Goal: Information Seeking & Learning: Find specific fact

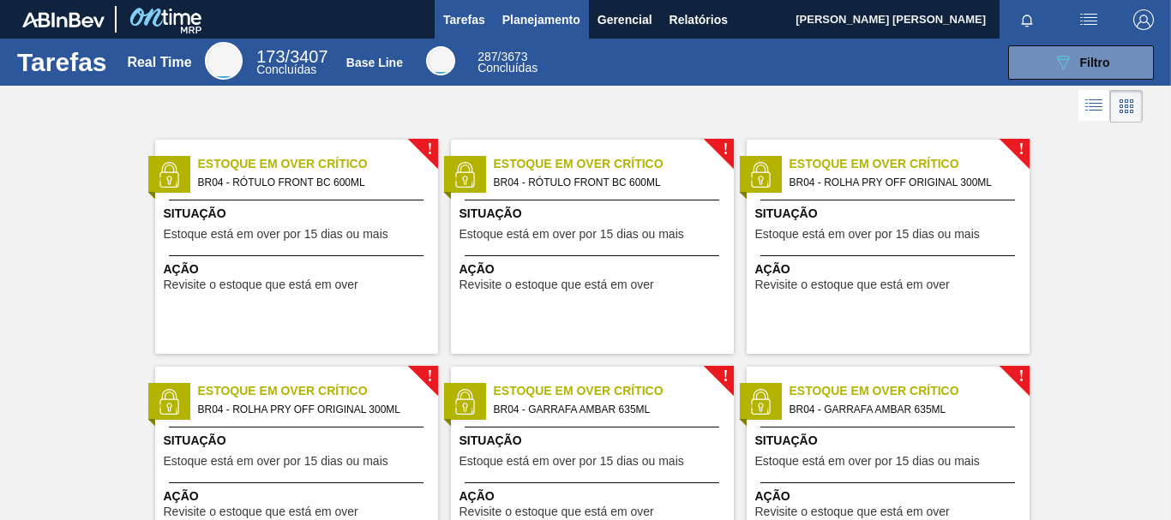
click at [552, 17] on span "Planejamento" at bounding box center [541, 19] width 78 height 21
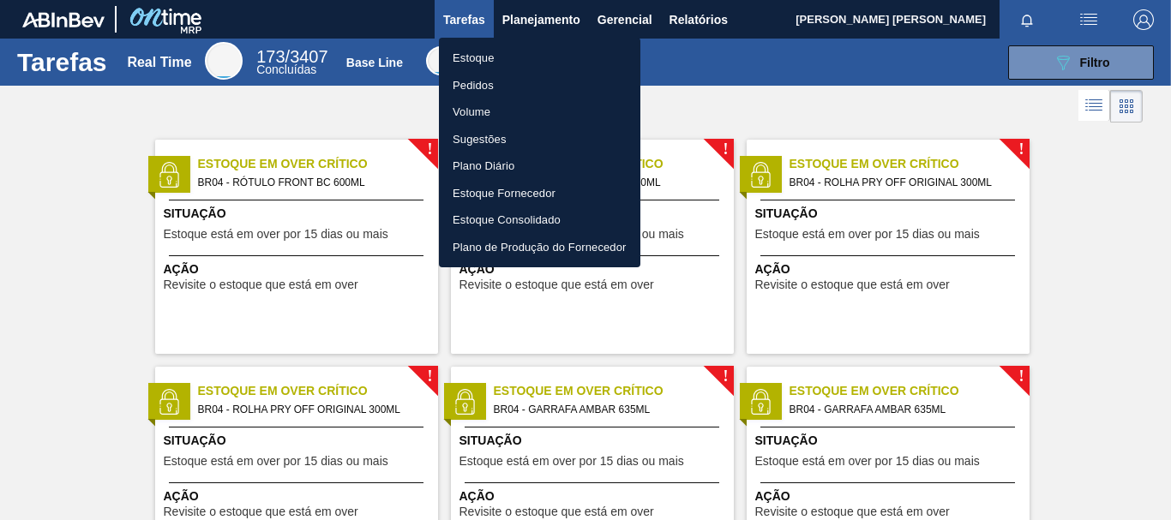
click at [513, 78] on li "Pedidos" at bounding box center [539, 85] width 201 height 27
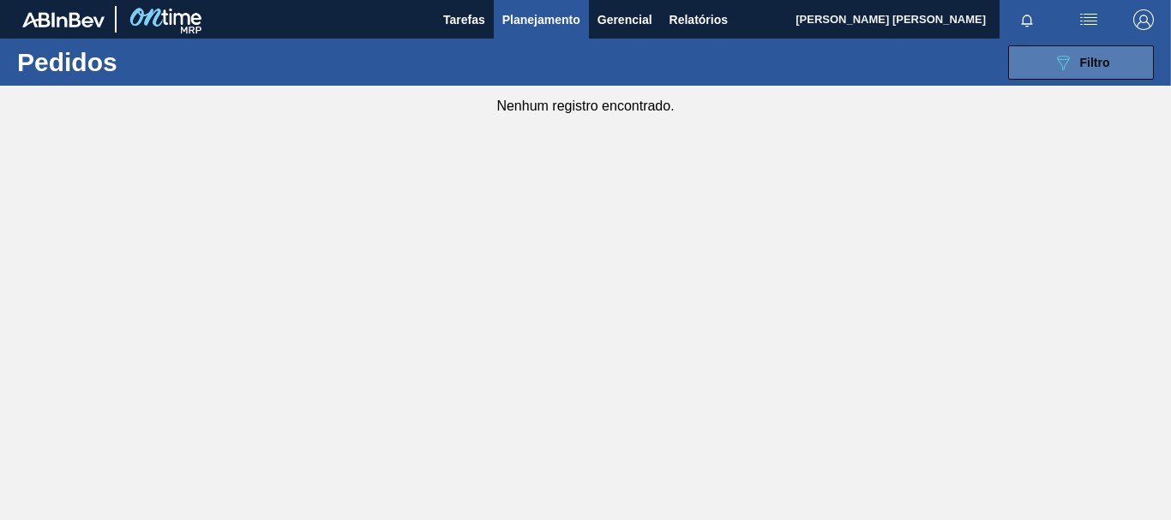
click at [1080, 67] on span "Filtro" at bounding box center [1095, 63] width 30 height 14
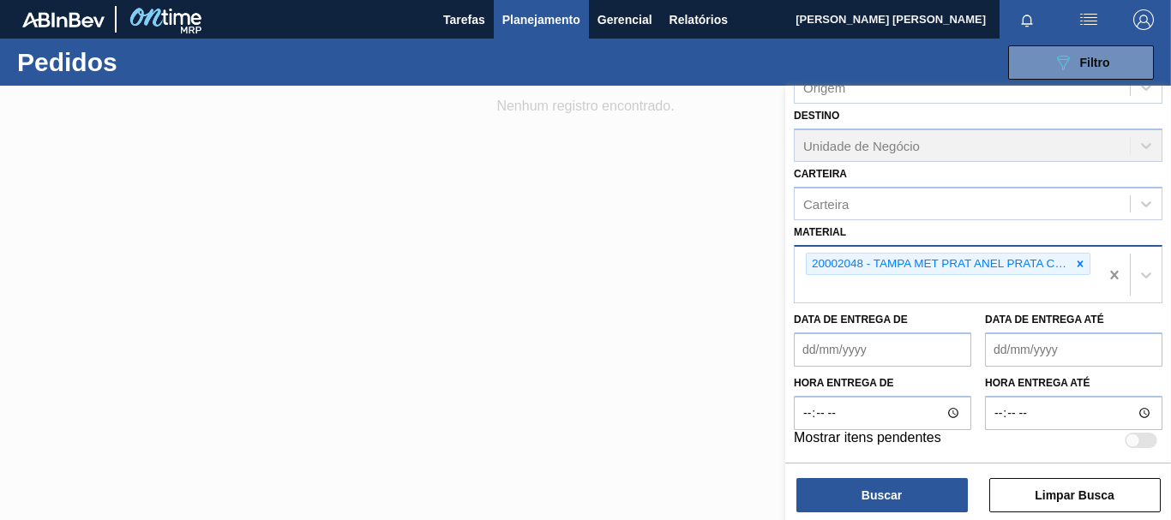
scroll to position [199, 0]
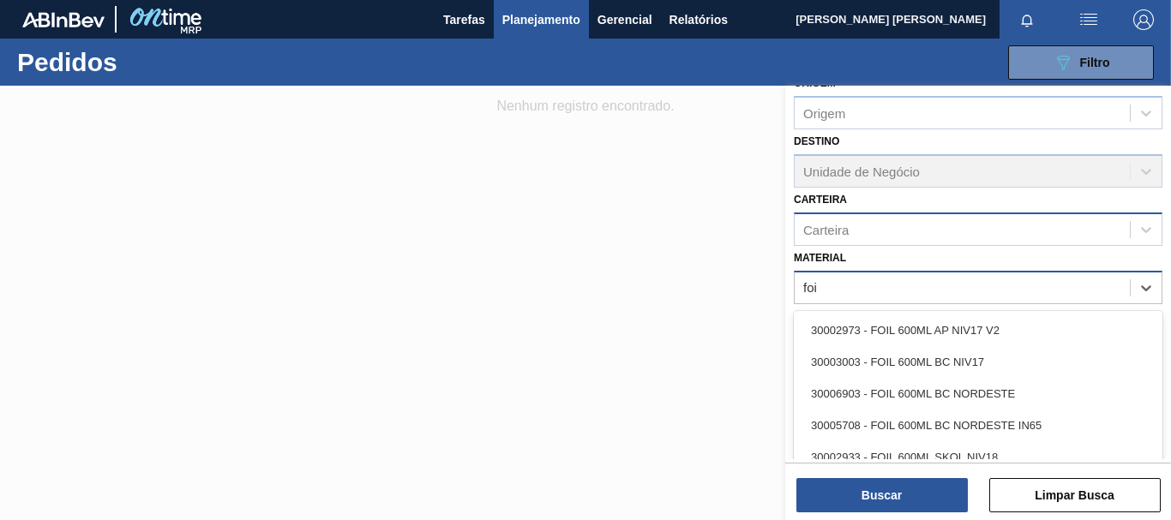
type input "foi"
click at [852, 216] on div "Carteira" at bounding box center [978, 229] width 369 height 33
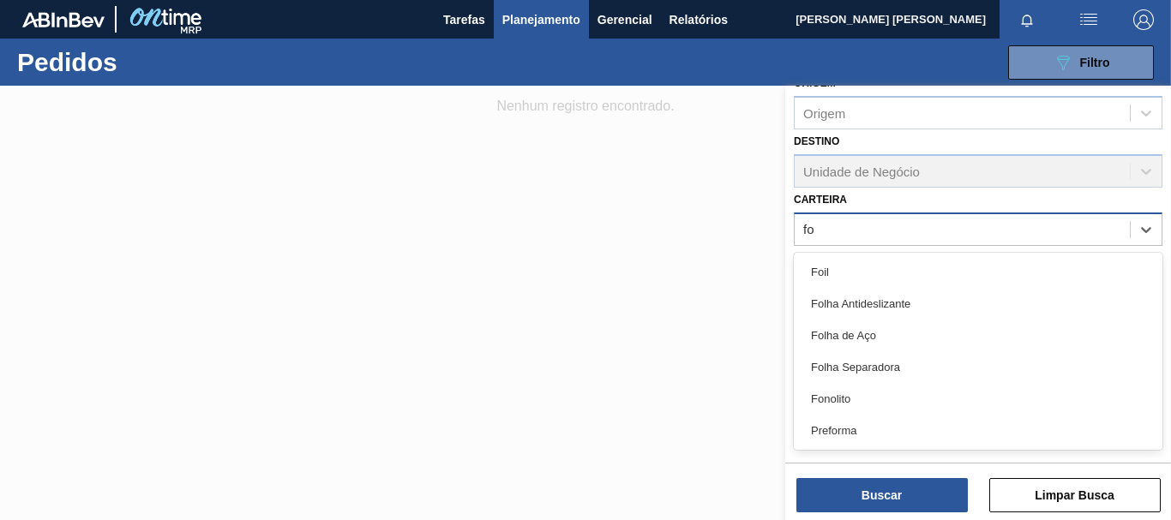
type input "foi"
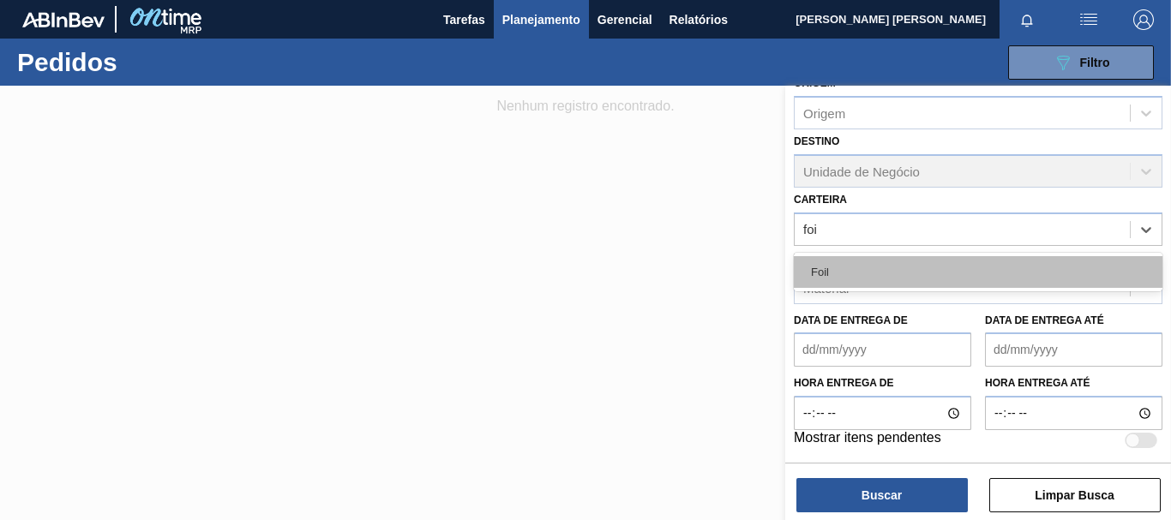
click at [882, 261] on div "Foil" at bounding box center [978, 272] width 369 height 32
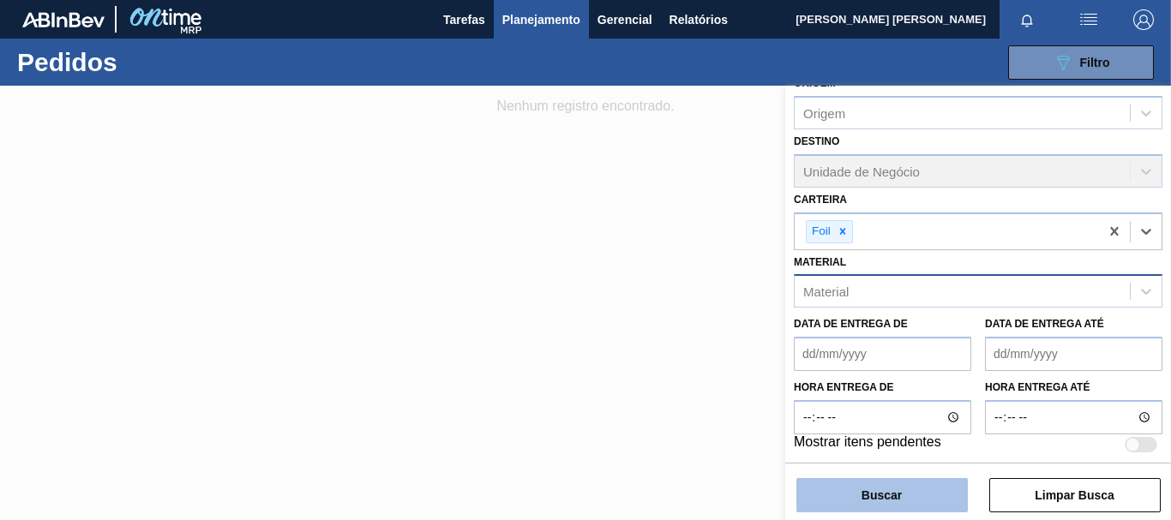
click at [896, 493] on button "Buscar" at bounding box center [881, 495] width 171 height 34
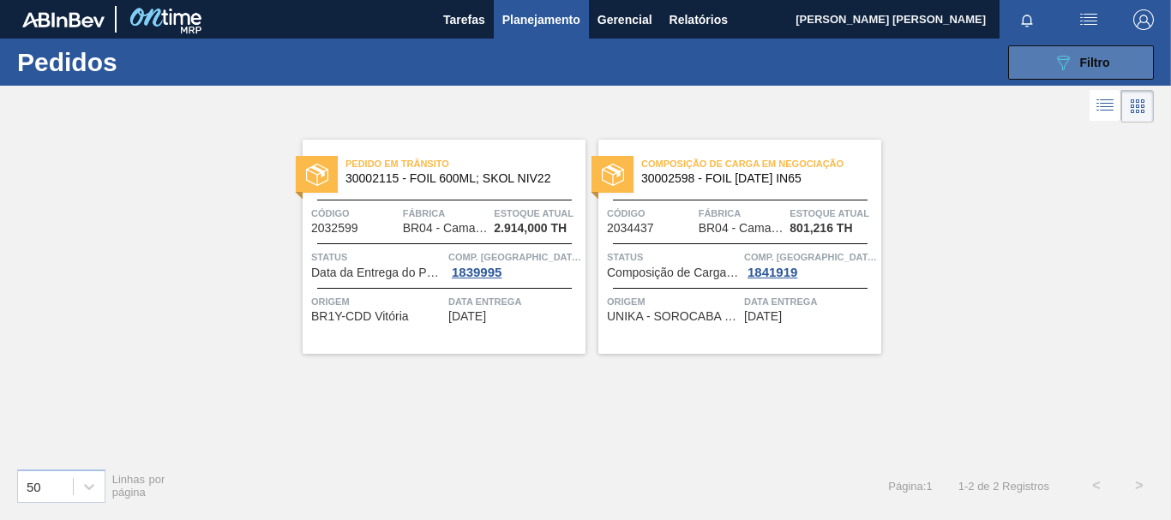
click at [1037, 56] on button "089F7B8B-B2A5-4AFE-B5C0-19BA573D28AC Filtro" at bounding box center [1081, 62] width 146 height 34
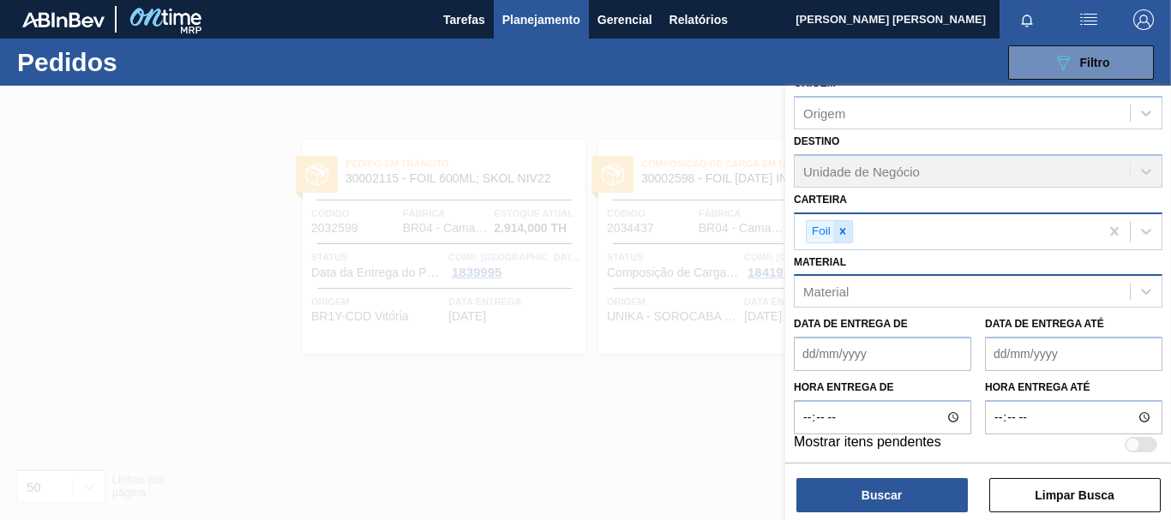
click at [846, 237] on icon at bounding box center [843, 231] width 12 height 12
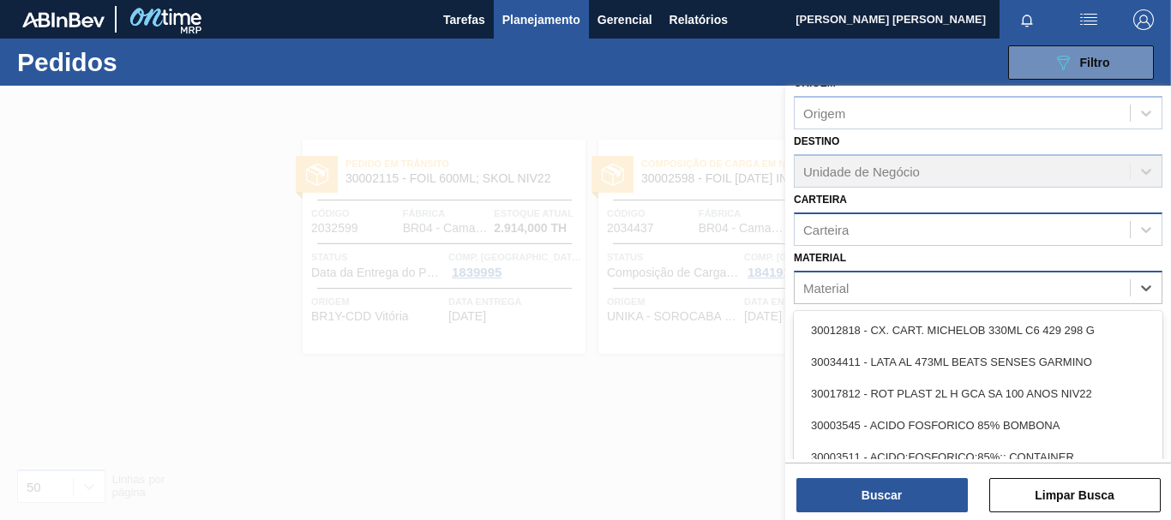
click at [832, 293] on div "Material" at bounding box center [825, 287] width 45 height 15
paste input "30003637"
type input "30003637"
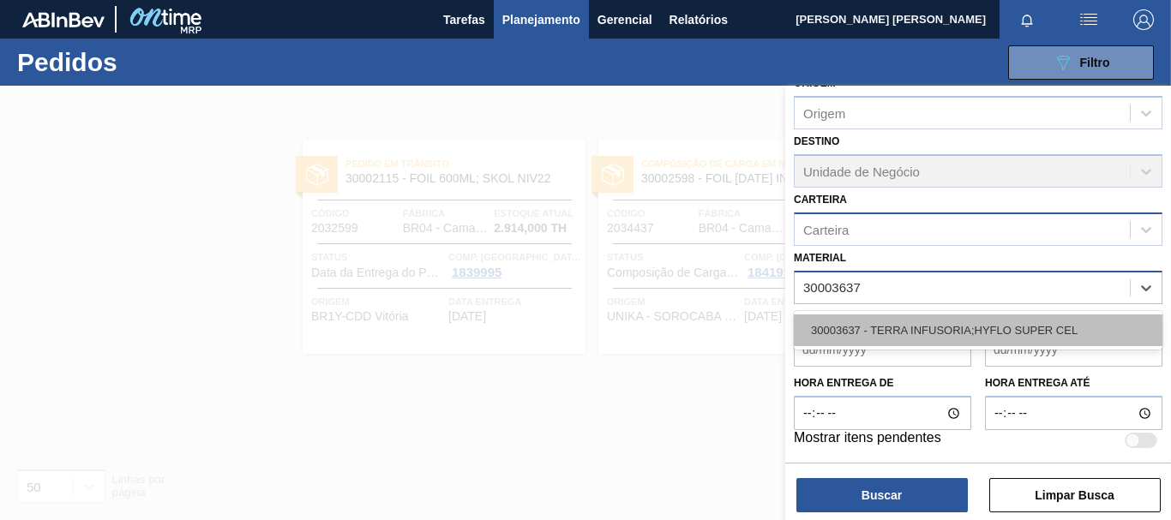
click at [877, 329] on div "30003637 - TERRA INFUSORIA;HYFLO SUPER CEL" at bounding box center [978, 331] width 369 height 32
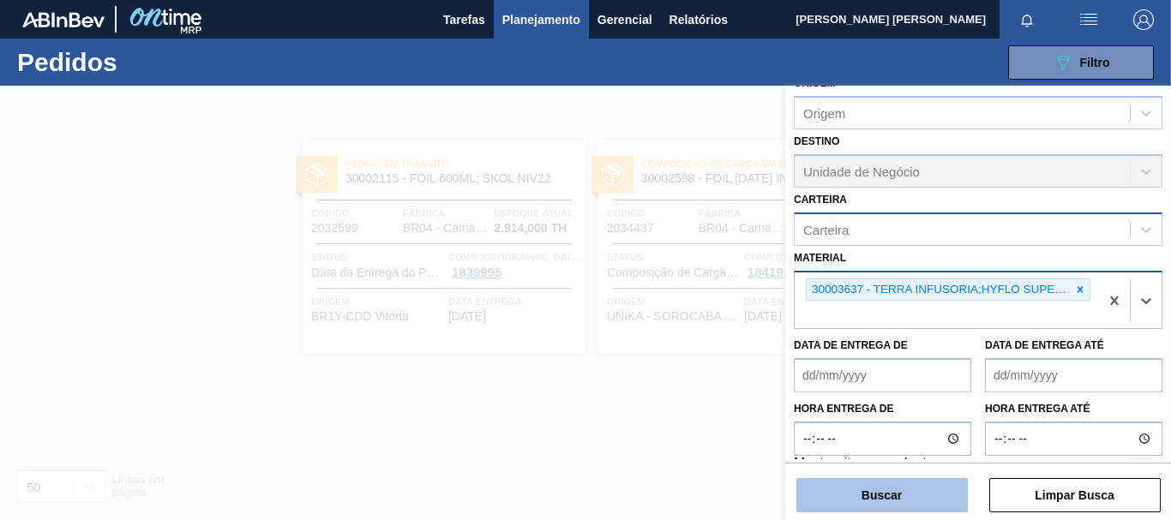
click at [823, 495] on button "Buscar" at bounding box center [881, 495] width 171 height 34
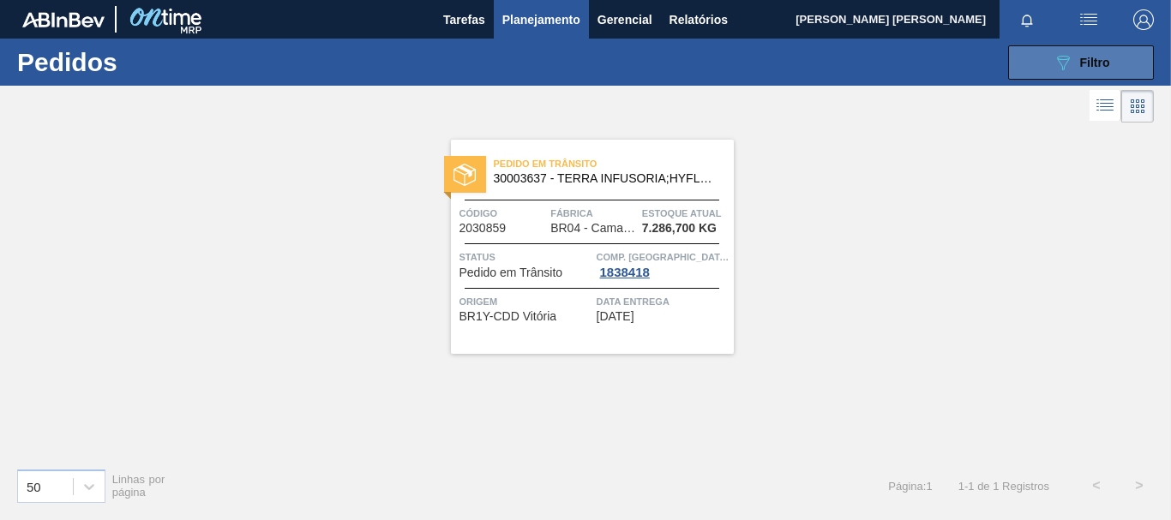
click at [1078, 51] on button "089F7B8B-B2A5-4AFE-B5C0-19BA573D28AC Filtro" at bounding box center [1081, 62] width 146 height 34
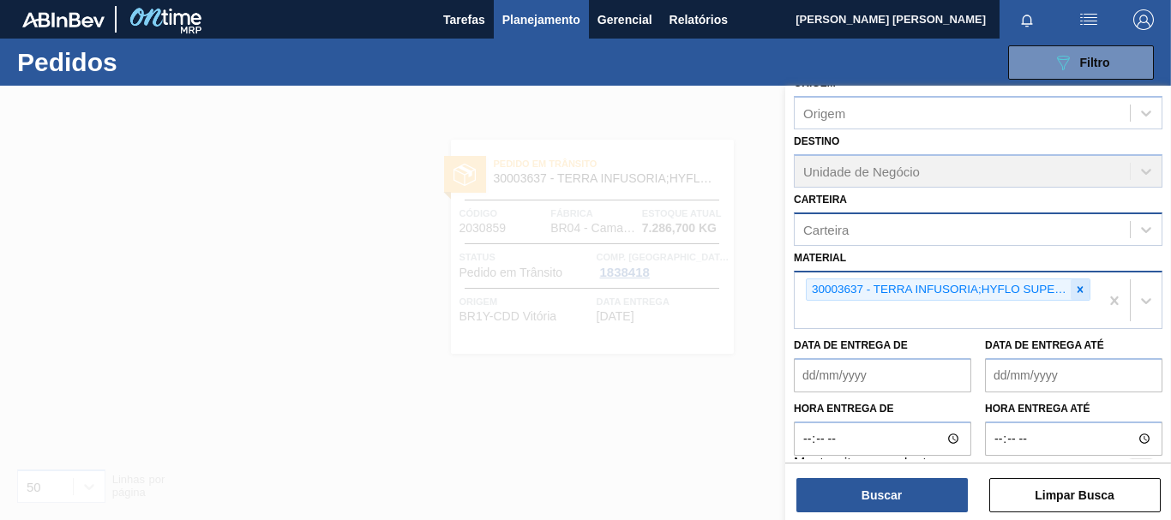
click at [1076, 293] on icon at bounding box center [1080, 290] width 12 height 12
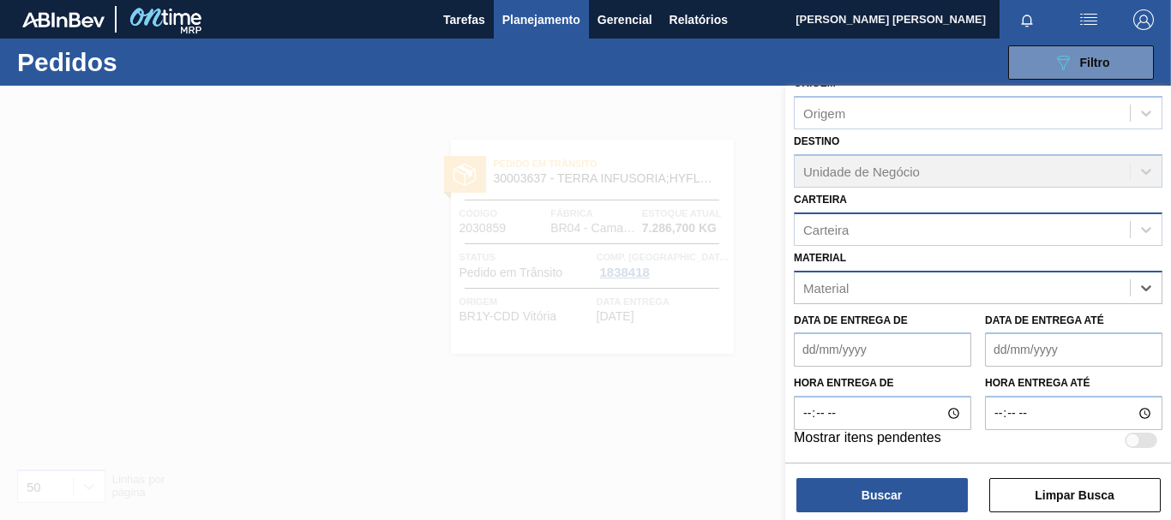
paste input "30030380"
type input "30030380"
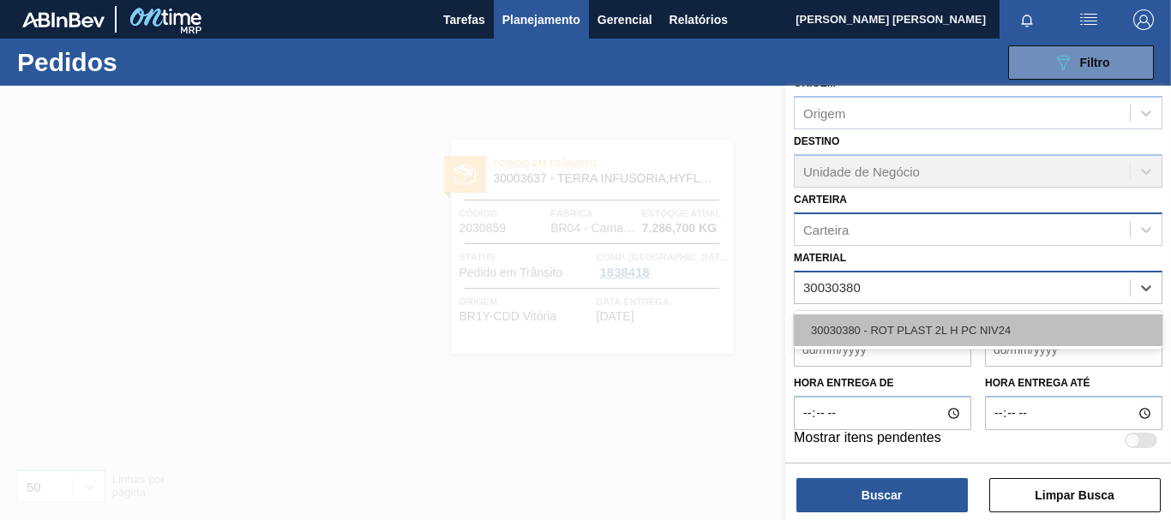
click at [924, 337] on div "30030380 - ROT PLAST 2L H PC NIV24" at bounding box center [978, 331] width 369 height 32
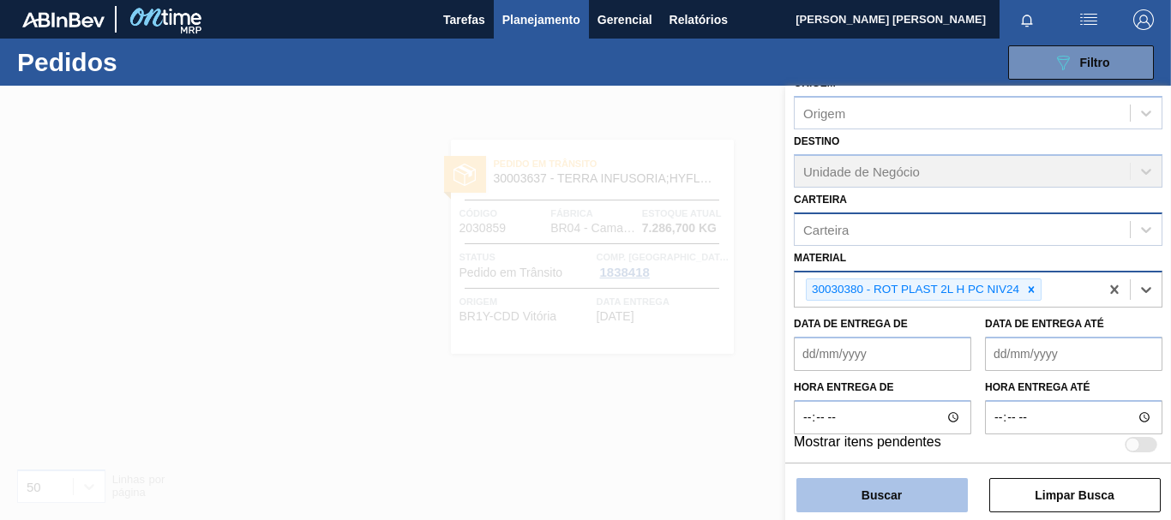
click at [915, 497] on button "Buscar" at bounding box center [881, 495] width 171 height 34
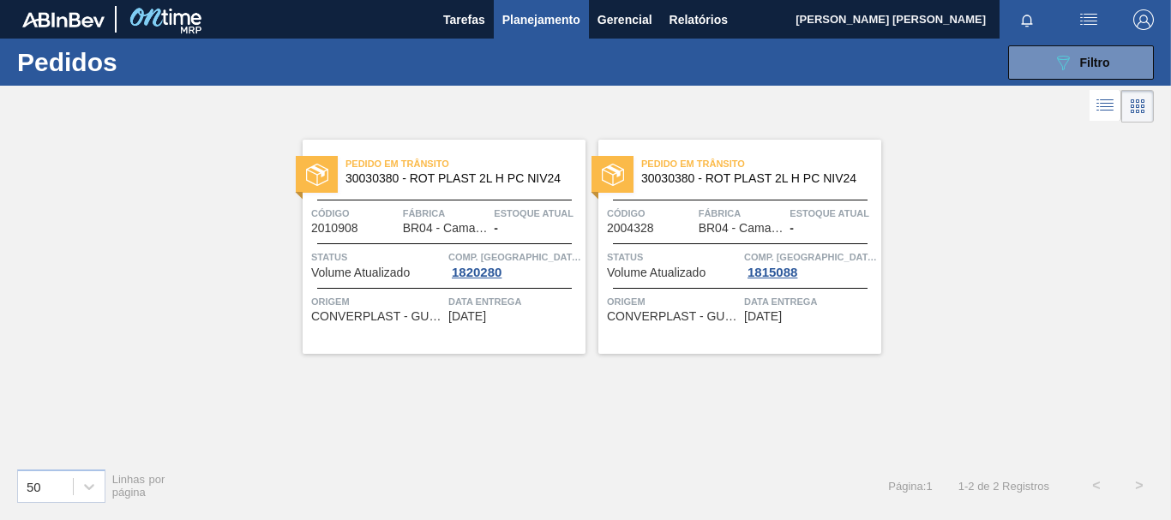
drag, startPoint x: 1053, startPoint y: 65, endPoint x: 1045, endPoint y: 137, distance: 72.4
click at [1054, 65] on icon "089F7B8B-B2A5-4AFE-B5C0-19BA573D28AC" at bounding box center [1063, 62] width 21 height 21
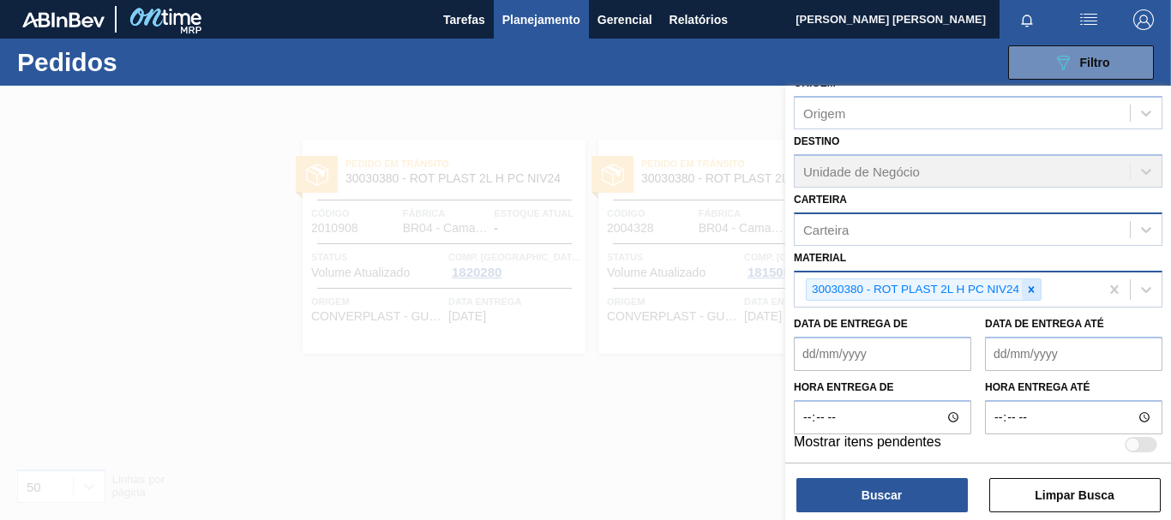
click at [1038, 292] on div at bounding box center [1031, 289] width 19 height 21
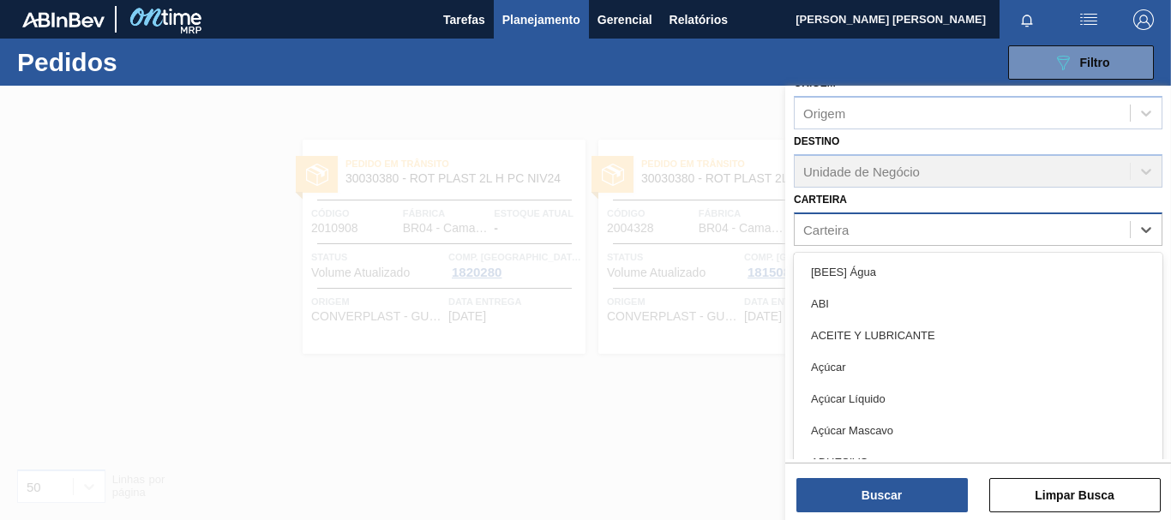
click at [886, 229] on div "Carteira" at bounding box center [962, 229] width 335 height 25
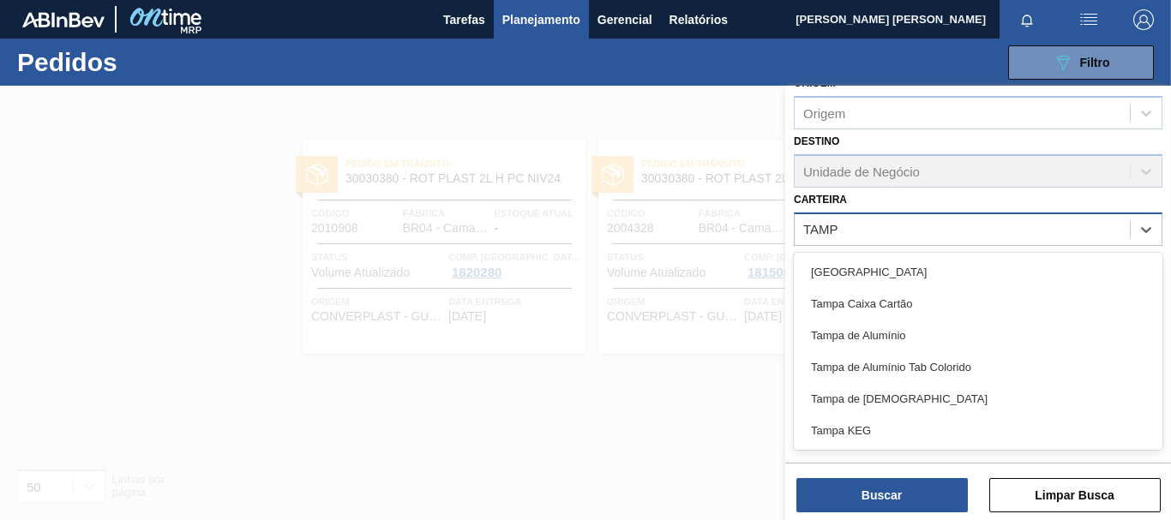
type input "[GEOGRAPHIC_DATA]"
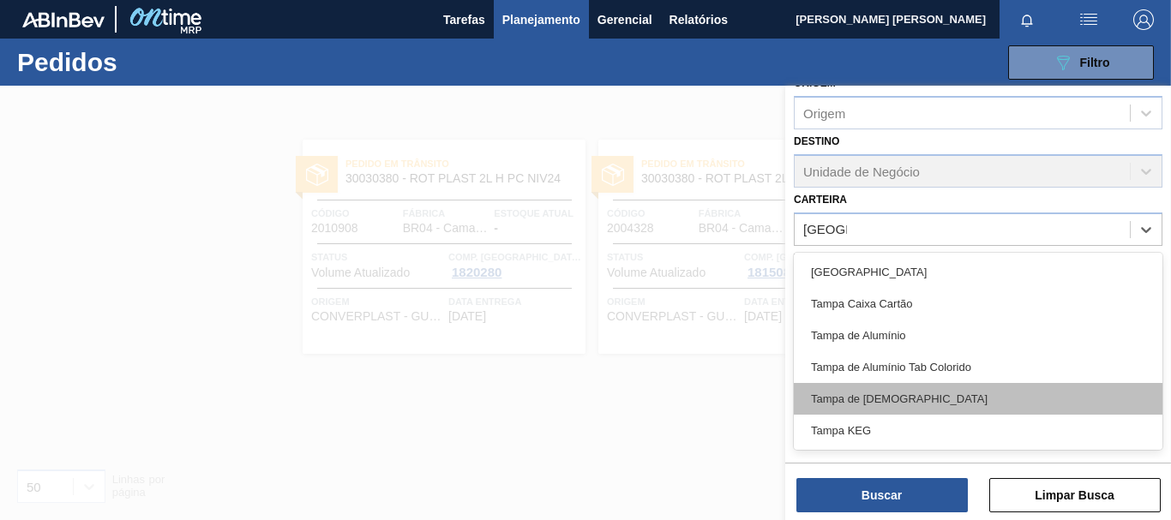
click at [878, 393] on div "Tampa de [DEMOGRAPHIC_DATA]" at bounding box center [978, 399] width 369 height 32
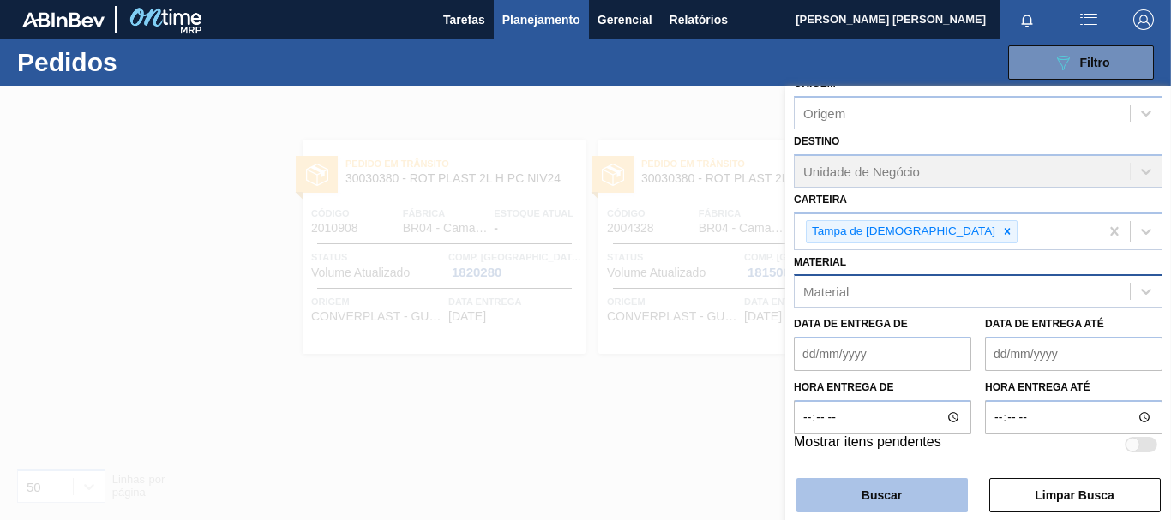
click at [873, 489] on button "Buscar" at bounding box center [881, 495] width 171 height 34
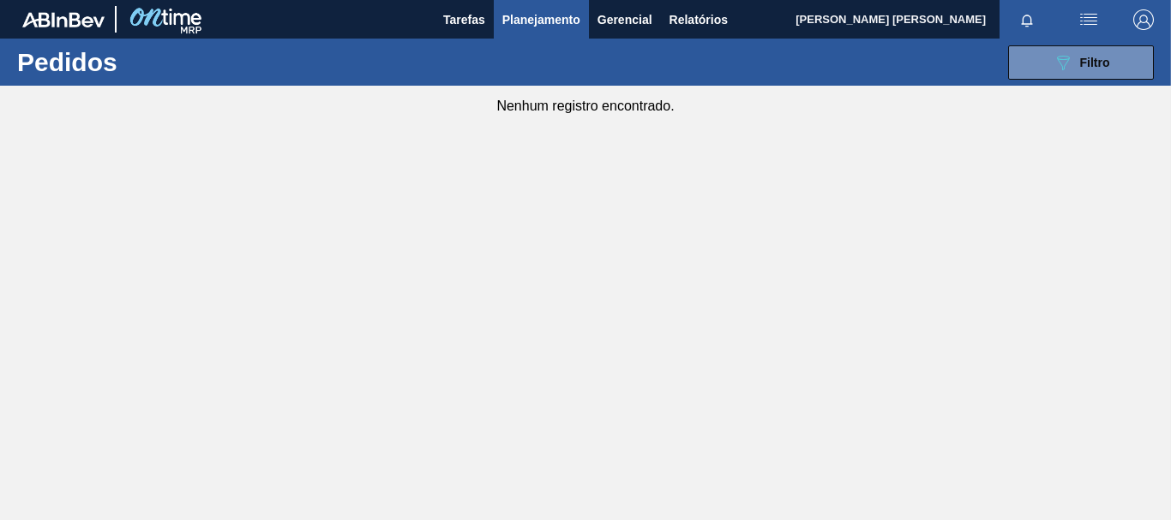
drag, startPoint x: 1112, startPoint y: 76, endPoint x: 1089, endPoint y: 153, distance: 80.5
click at [1111, 76] on button "089F7B8B-B2A5-4AFE-B5C0-19BA573D28AC Filtro" at bounding box center [1081, 62] width 146 height 34
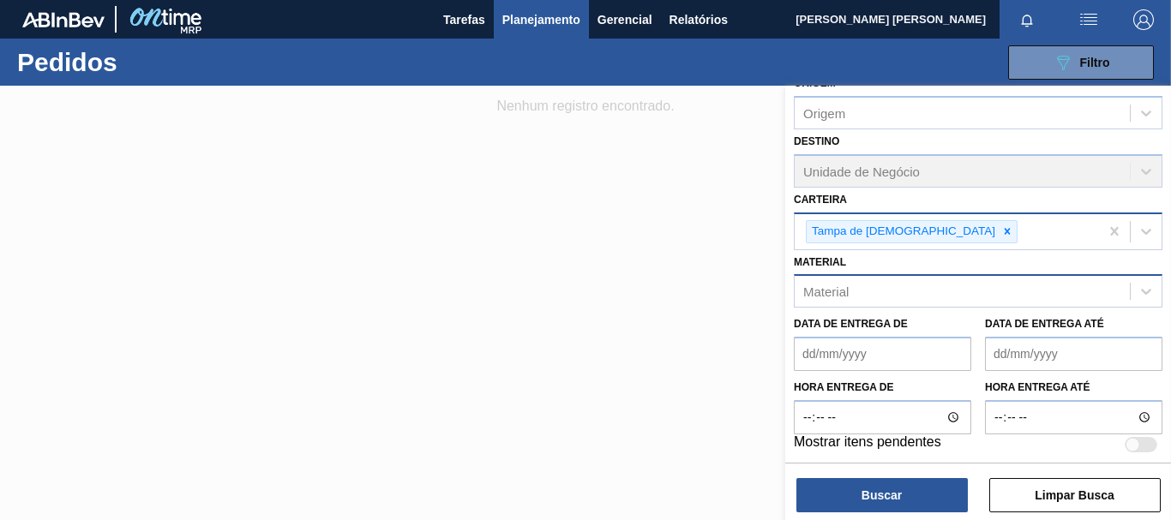
click at [944, 236] on div "Tampa de [DEMOGRAPHIC_DATA]" at bounding box center [947, 231] width 304 height 35
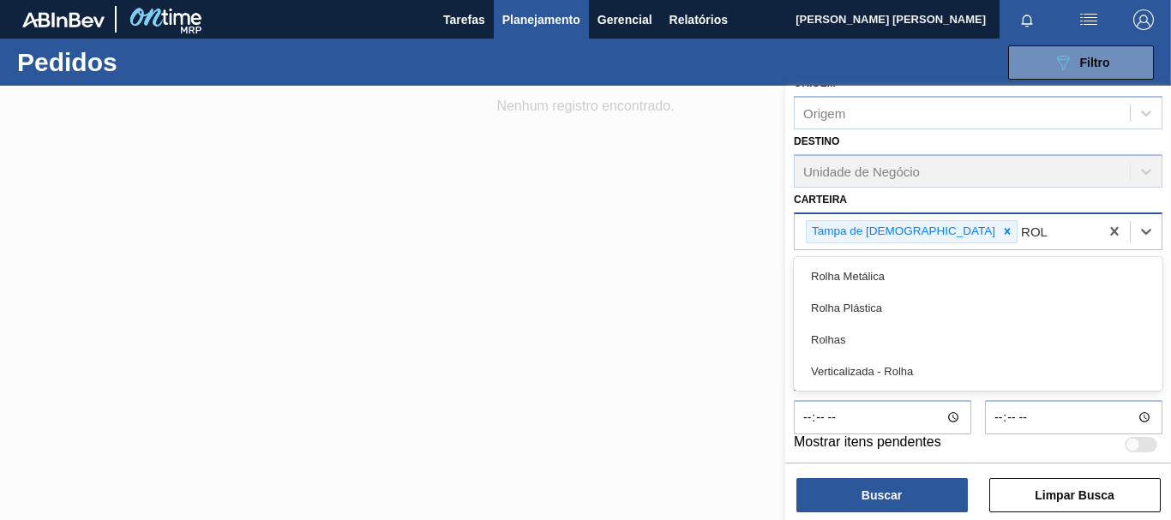
type input "ROLH"
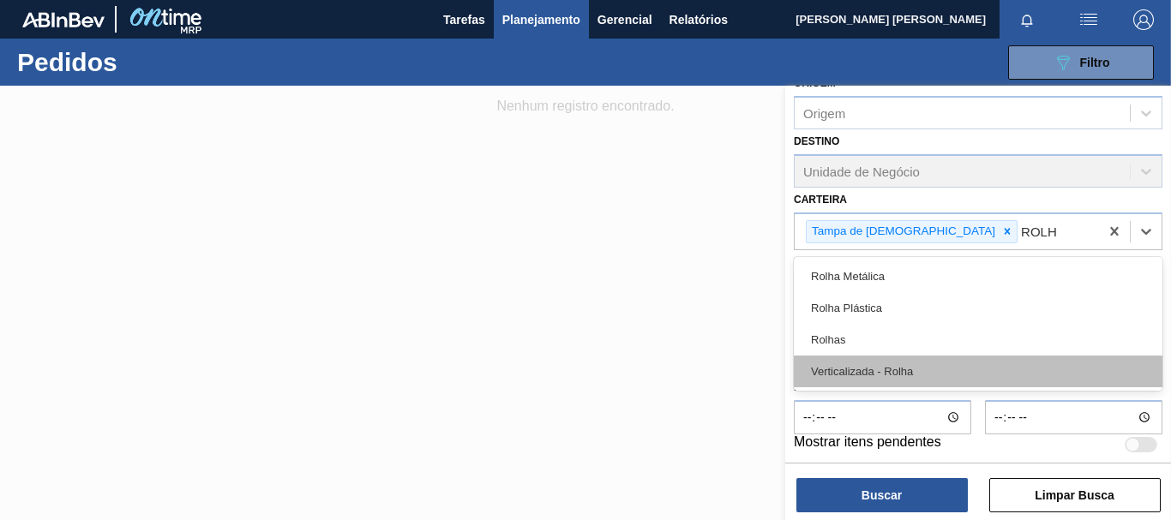
click at [850, 378] on div "Verticalizada - Rolha" at bounding box center [978, 372] width 369 height 32
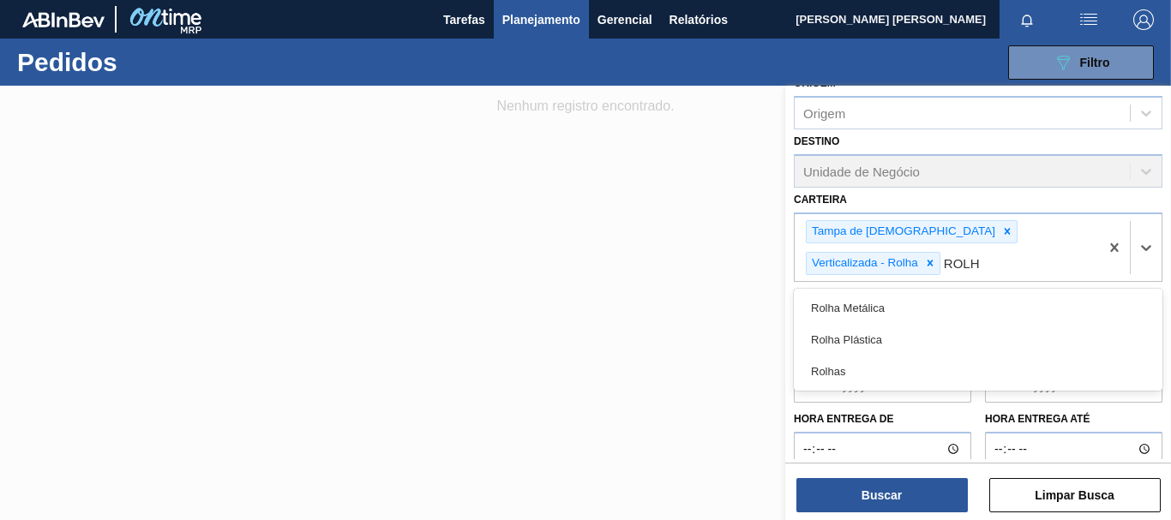
type input "ROLHA"
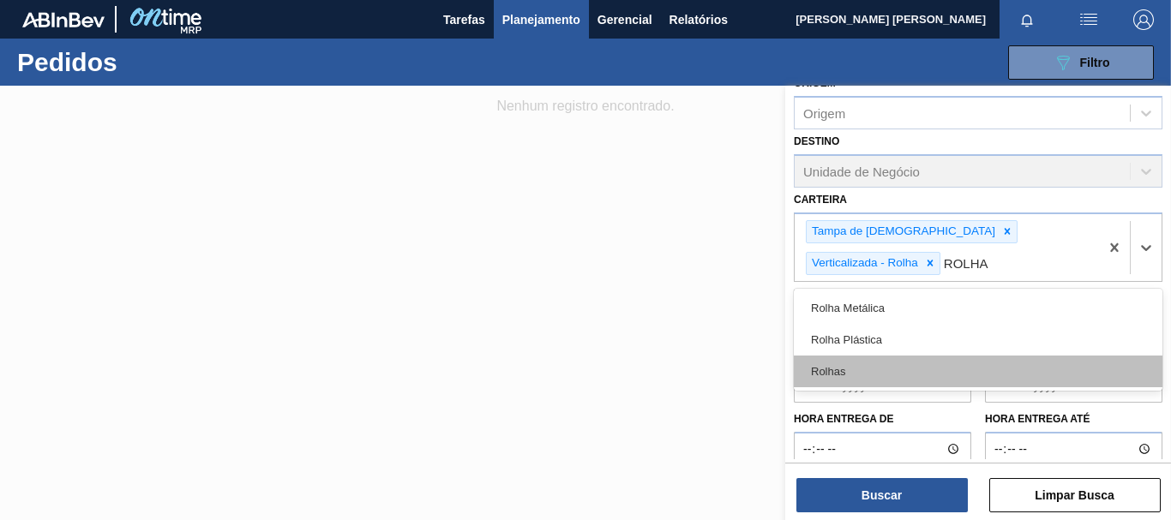
click at [822, 366] on div "Rolhas" at bounding box center [978, 372] width 369 height 32
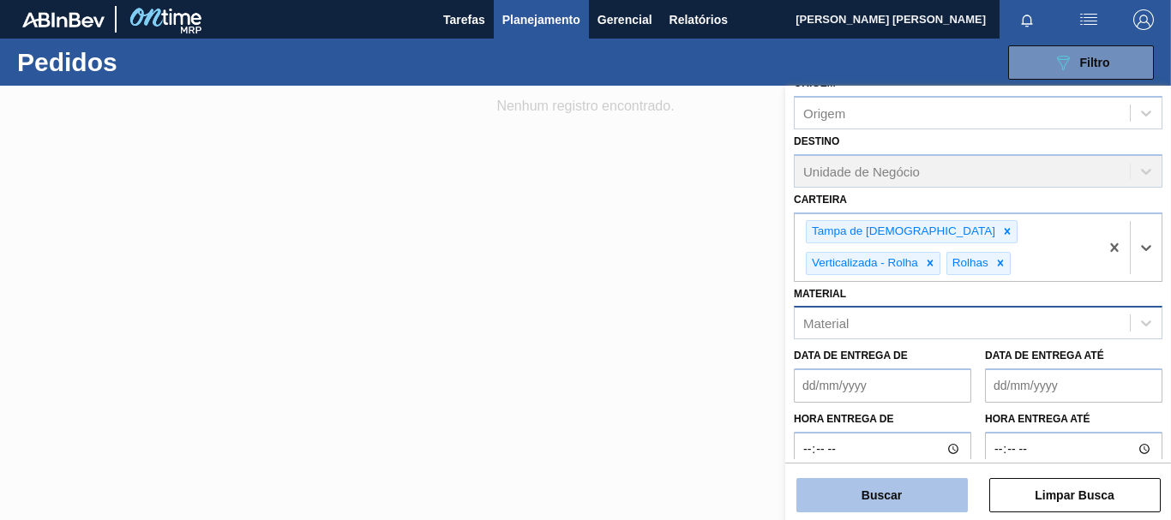
click at [916, 497] on button "Buscar" at bounding box center [881, 495] width 171 height 34
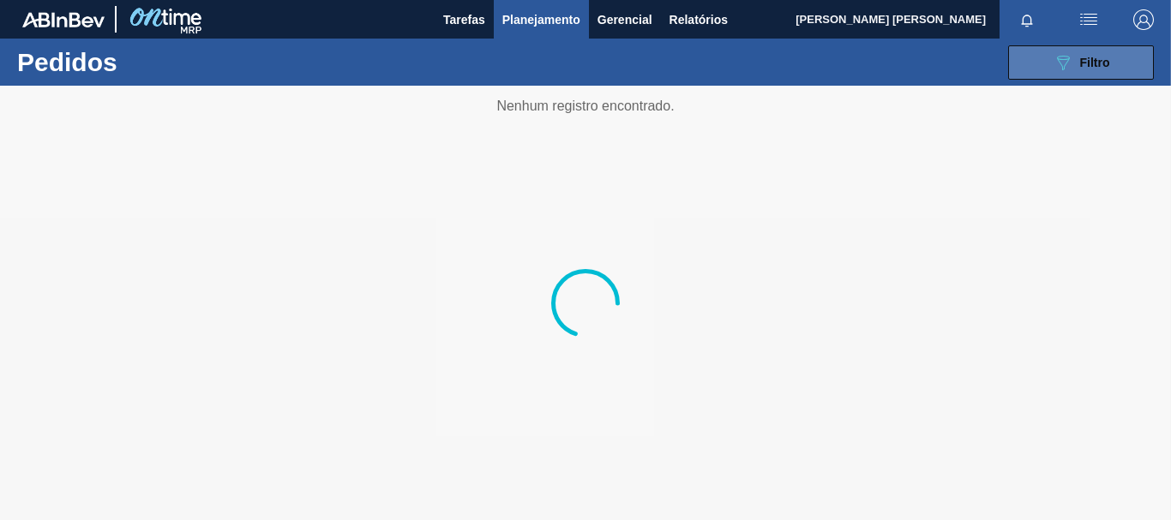
click at [1038, 70] on button "089F7B8B-B2A5-4AFE-B5C0-19BA573D28AC Filtro" at bounding box center [1081, 62] width 146 height 34
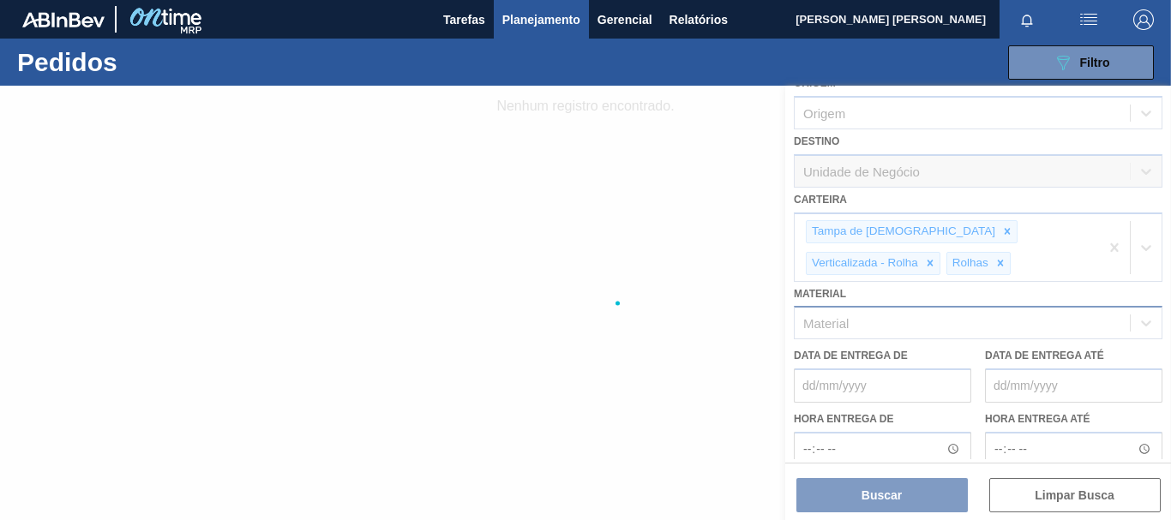
click at [899, 267] on div at bounding box center [585, 303] width 1171 height 435
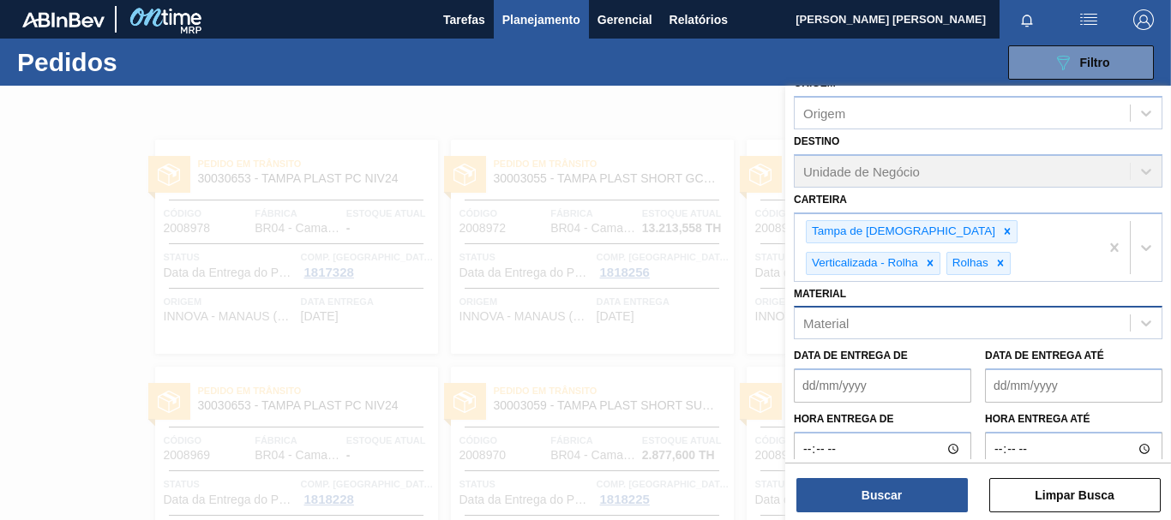
click at [0, 334] on div at bounding box center [585, 346] width 1171 height 520
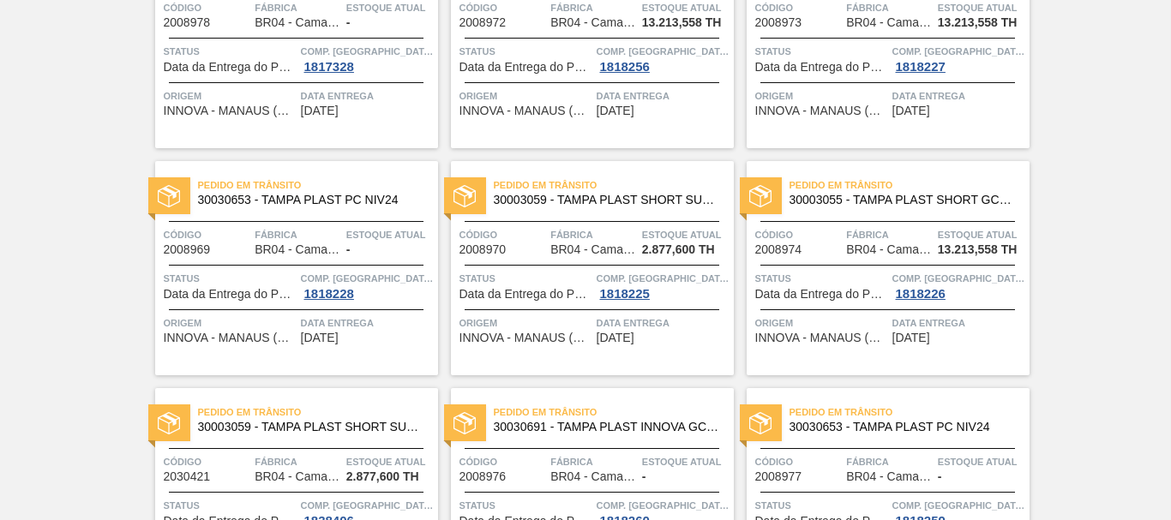
scroll to position [0, 0]
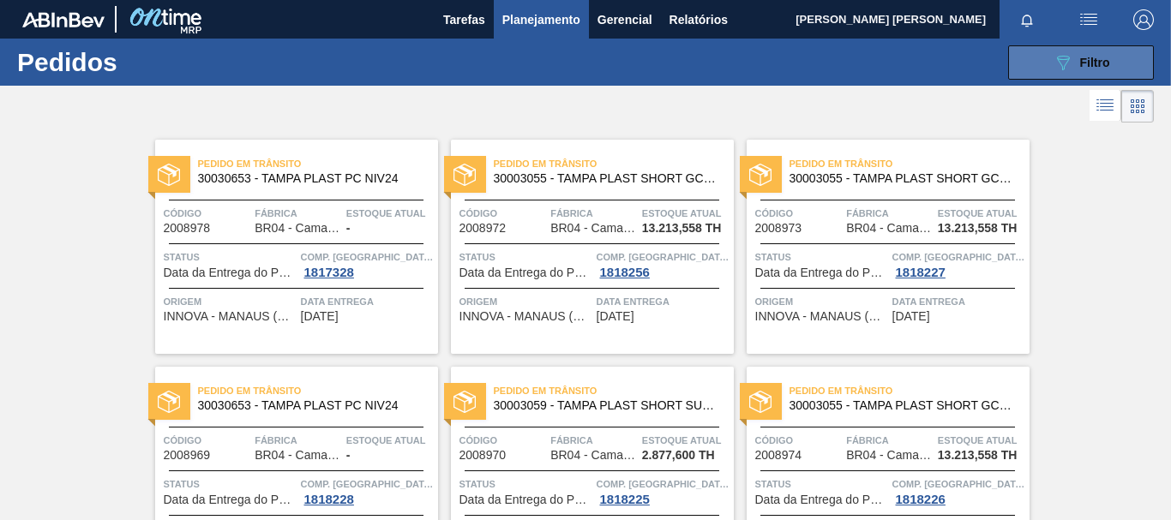
click at [1042, 66] on button "089F7B8B-B2A5-4AFE-B5C0-19BA573D28AC Filtro" at bounding box center [1081, 62] width 146 height 34
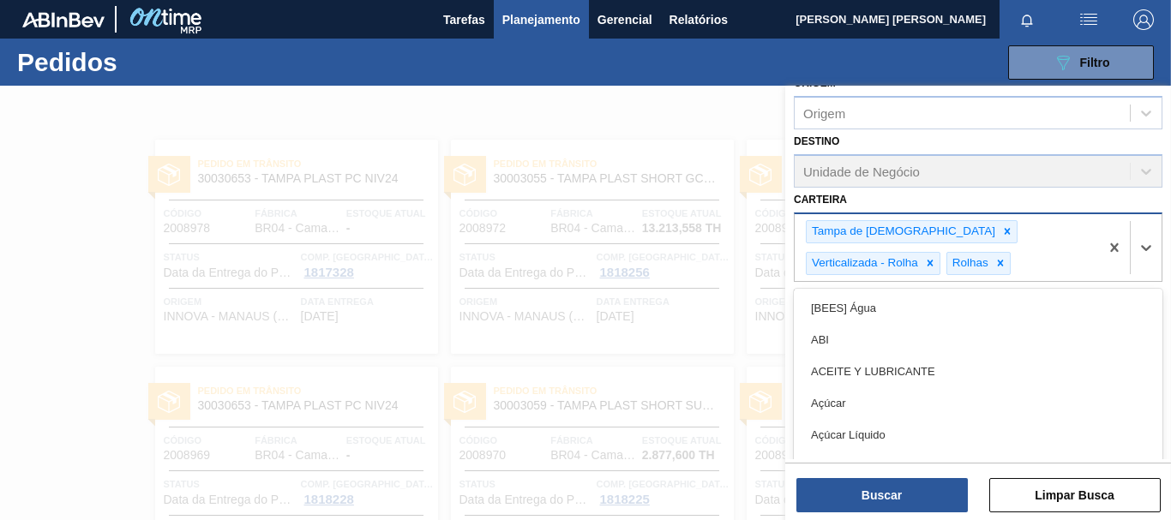
click at [922, 262] on div "Tampa de Lata Verticalizada - [DEMOGRAPHIC_DATA]" at bounding box center [947, 247] width 304 height 67
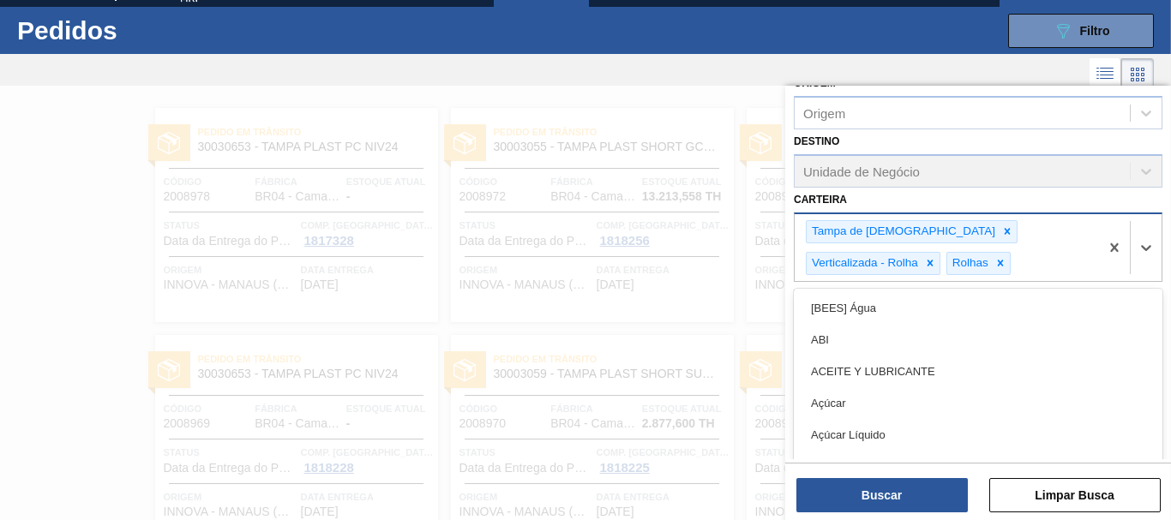
scroll to position [33, 0]
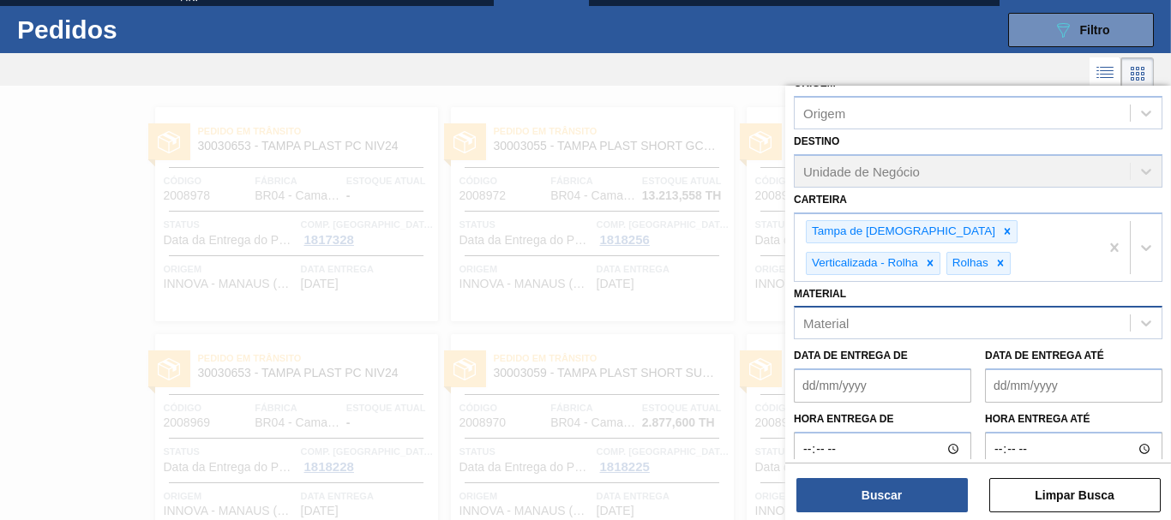
click at [977, 197] on div "[DEMOGRAPHIC_DATA] Tampa de Lata Verticalizada - [DEMOGRAPHIC_DATA]" at bounding box center [978, 235] width 369 height 94
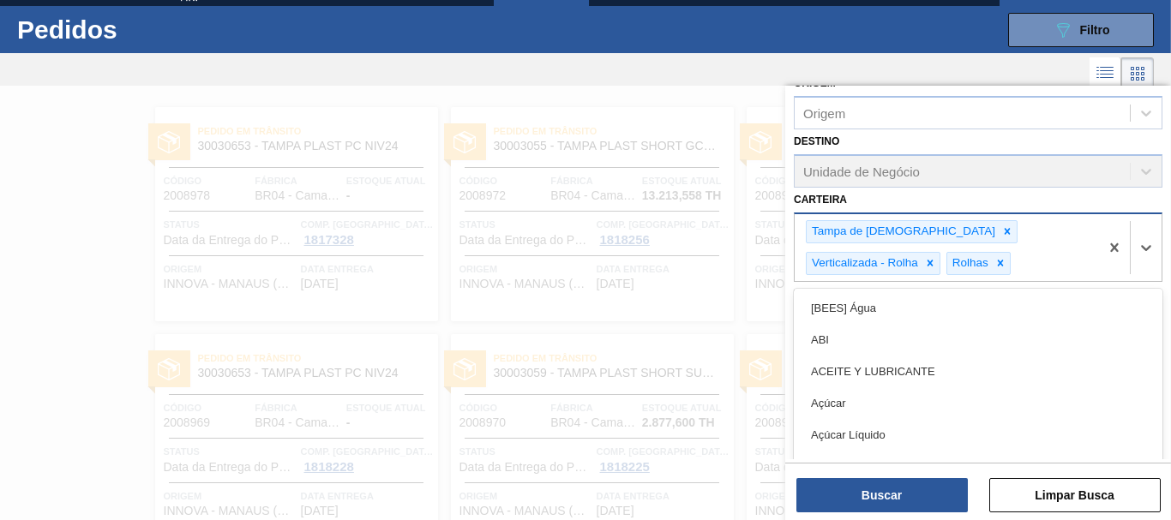
click at [937, 257] on div "Tampa de Lata Verticalizada - [DEMOGRAPHIC_DATA]" at bounding box center [947, 247] width 304 height 67
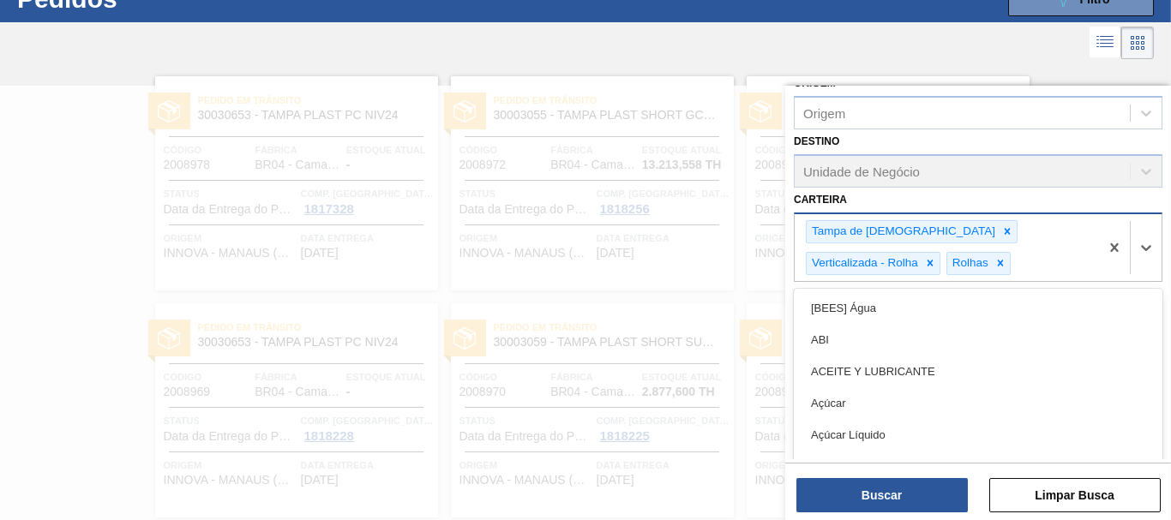
scroll to position [65, 0]
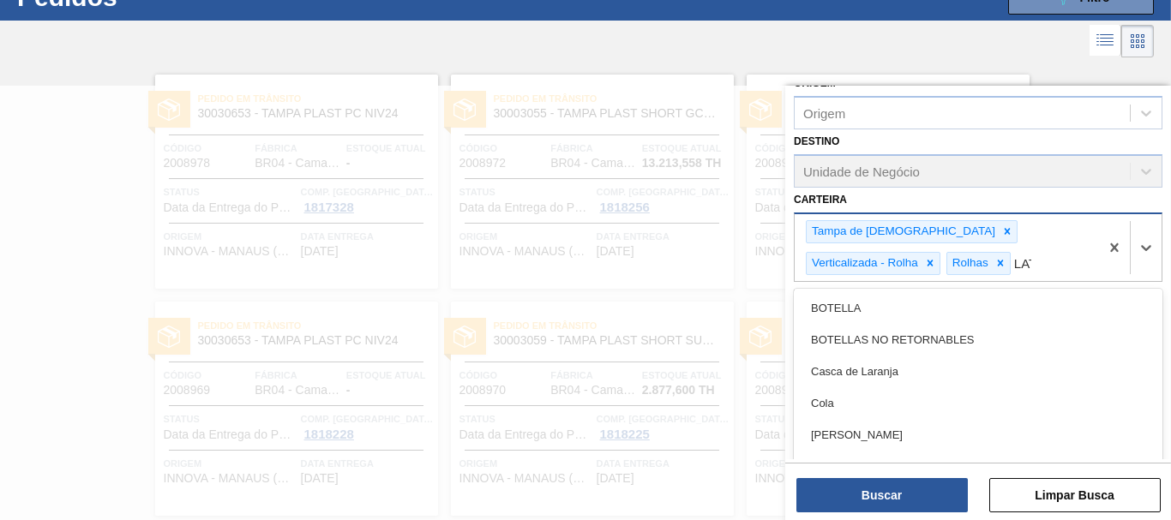
type input "LATA"
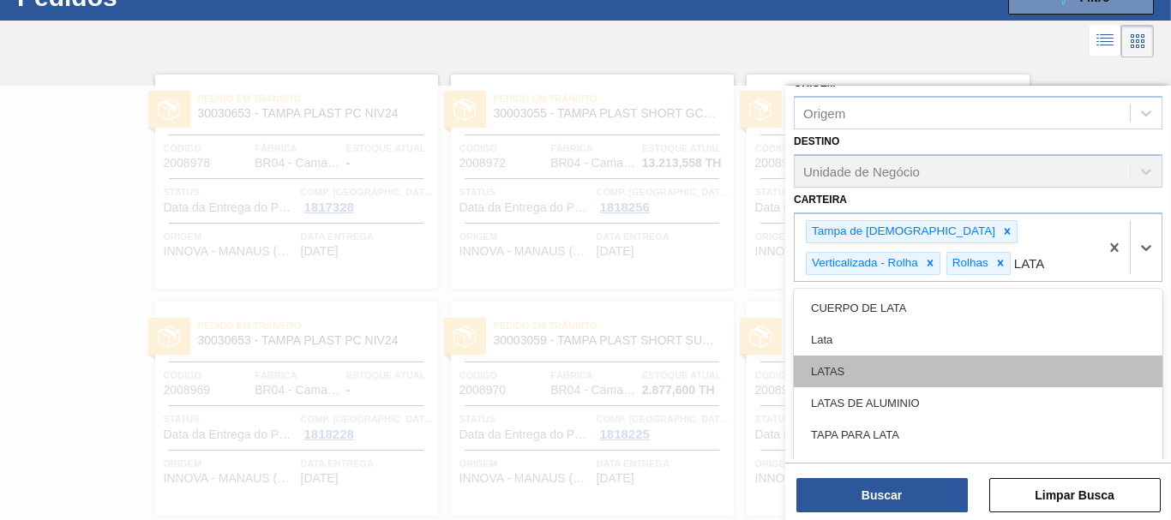
scroll to position [5, 0]
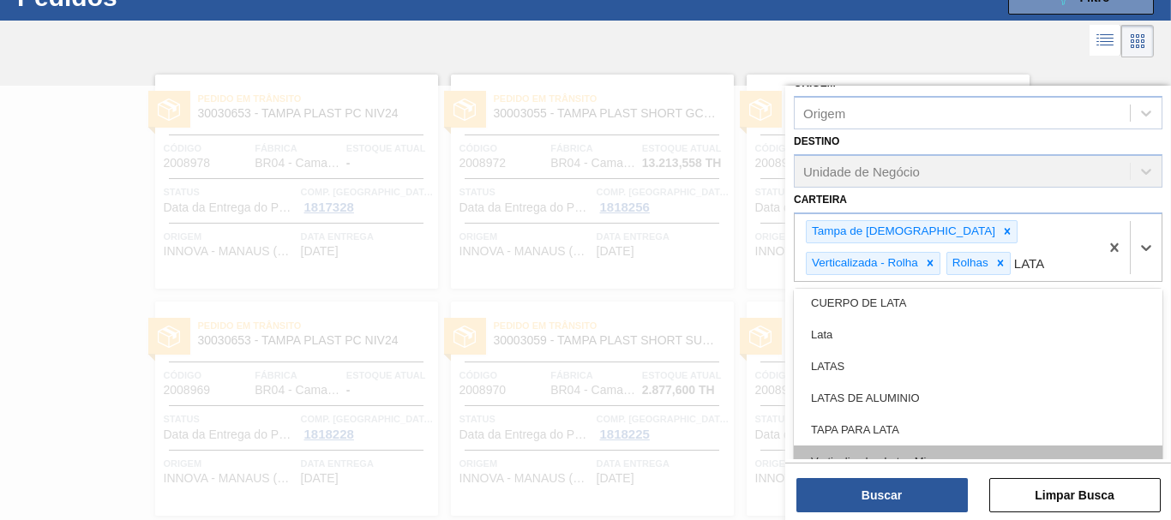
click at [1145, 448] on div "Verticalizada - Latas Minas" at bounding box center [978, 462] width 369 height 32
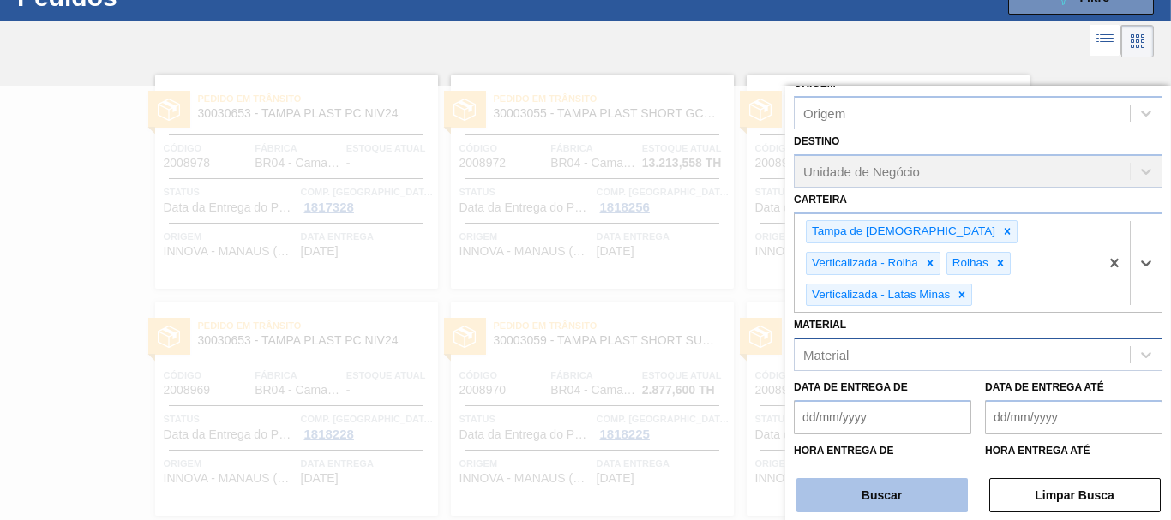
click at [881, 495] on button "Buscar" at bounding box center [881, 495] width 171 height 34
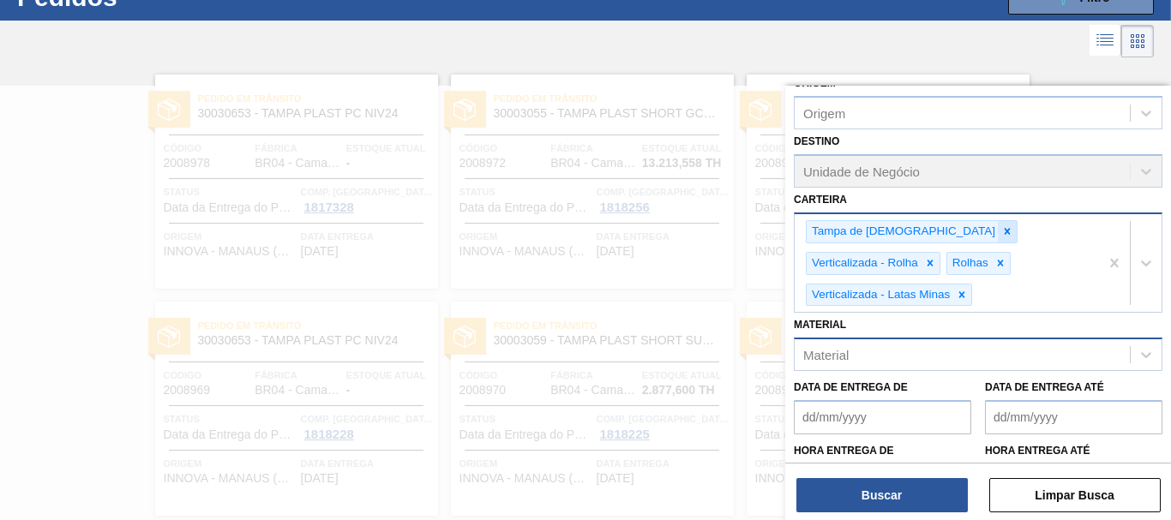
click at [1001, 234] on icon at bounding box center [1007, 231] width 12 height 12
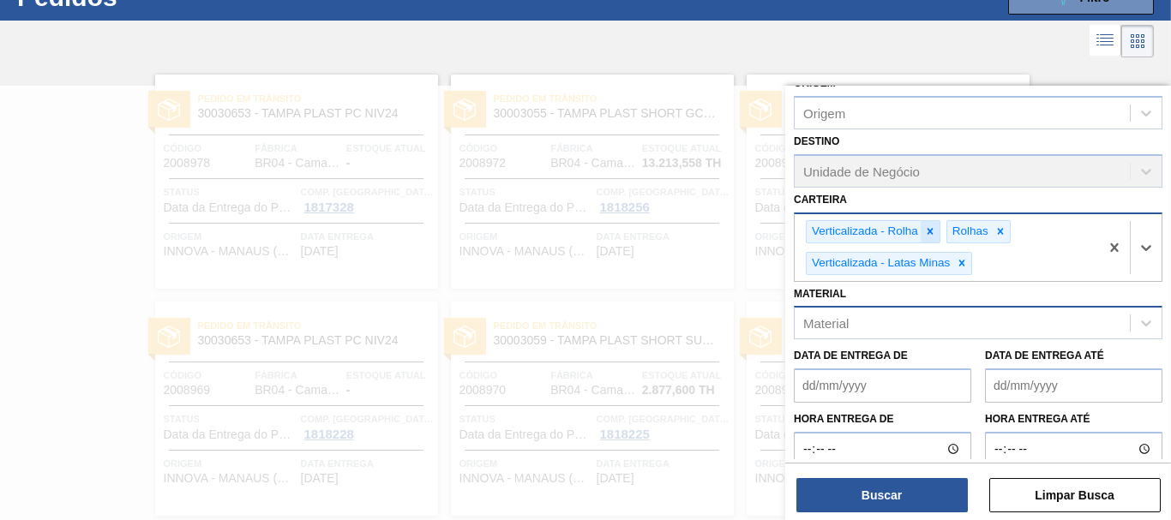
click at [934, 229] on icon at bounding box center [930, 231] width 12 height 12
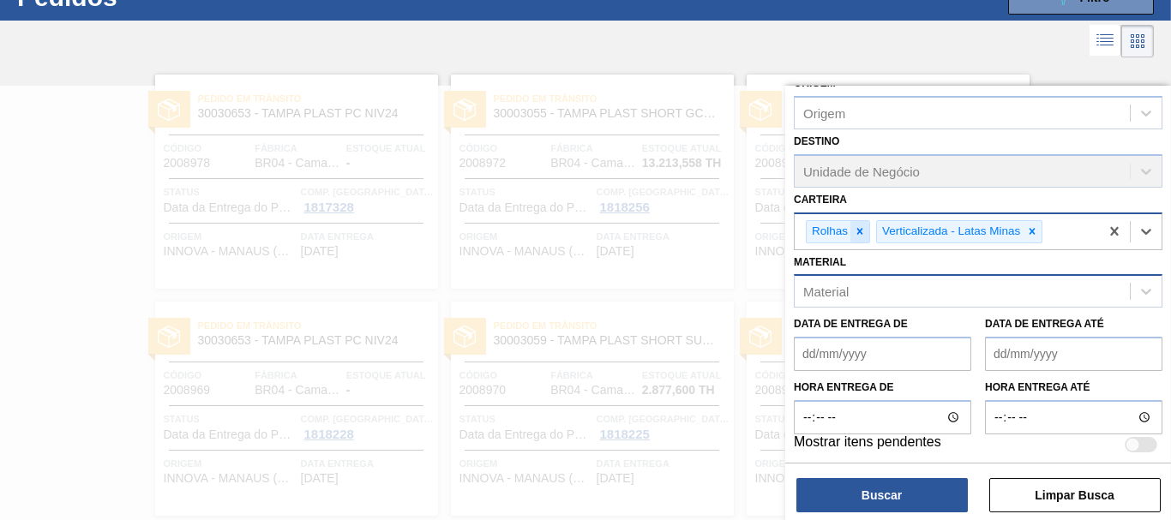
click at [864, 229] on icon at bounding box center [860, 231] width 12 height 12
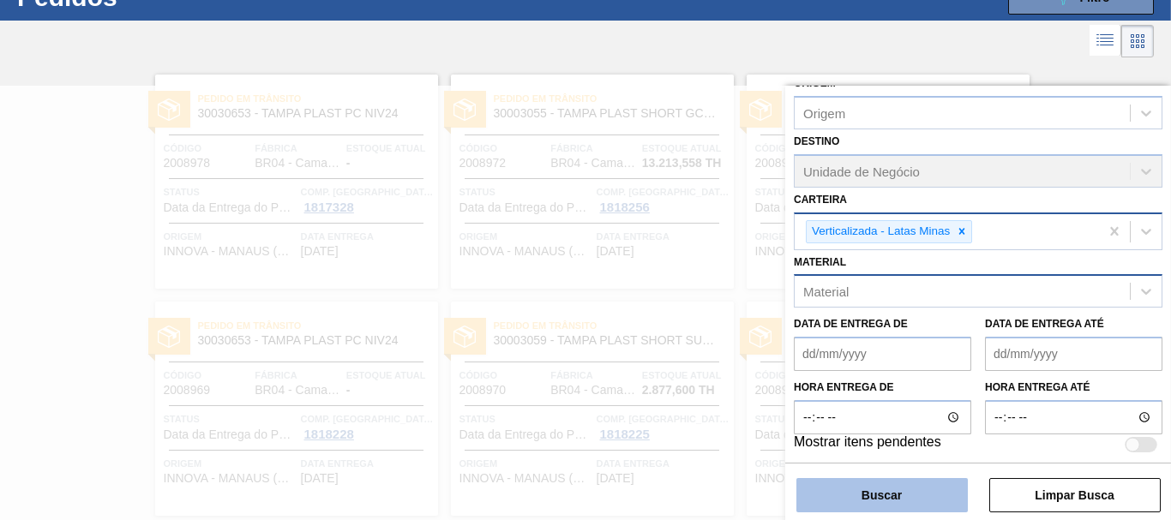
click at [875, 498] on button "Buscar" at bounding box center [881, 495] width 171 height 34
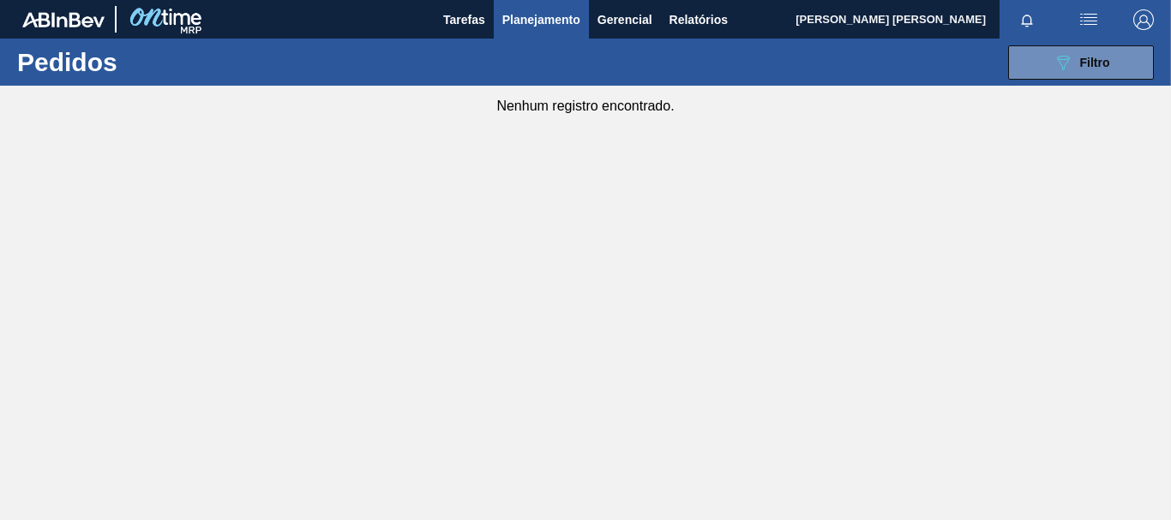
scroll to position [0, 0]
click at [1105, 49] on button "089F7B8B-B2A5-4AFE-B5C0-19BA573D28AC Filtro" at bounding box center [1081, 62] width 146 height 34
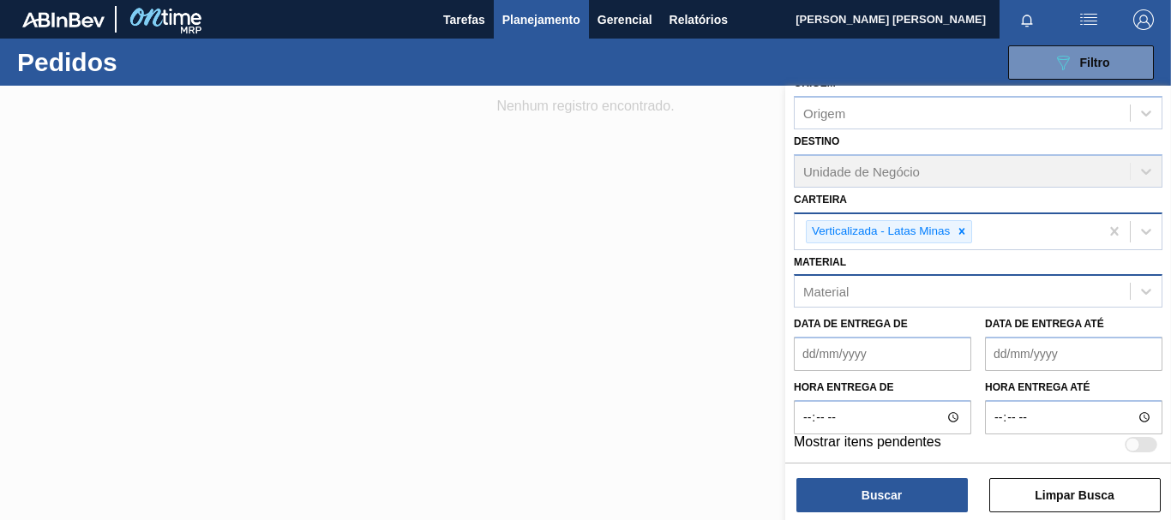
click at [969, 281] on div "Material" at bounding box center [962, 291] width 335 height 25
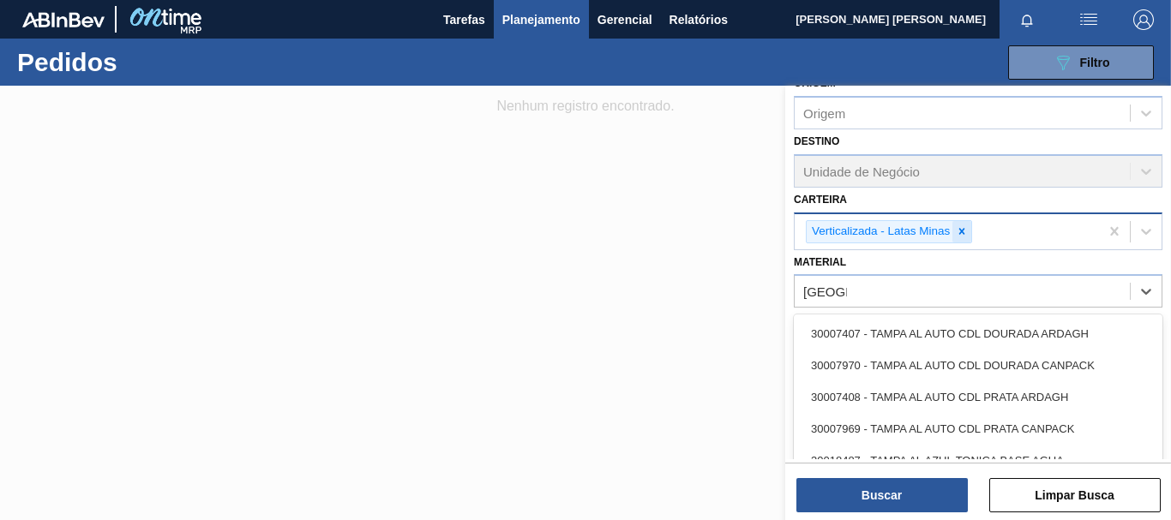
click at [958, 228] on icon at bounding box center [962, 231] width 12 height 12
type input "[GEOGRAPHIC_DATA]"
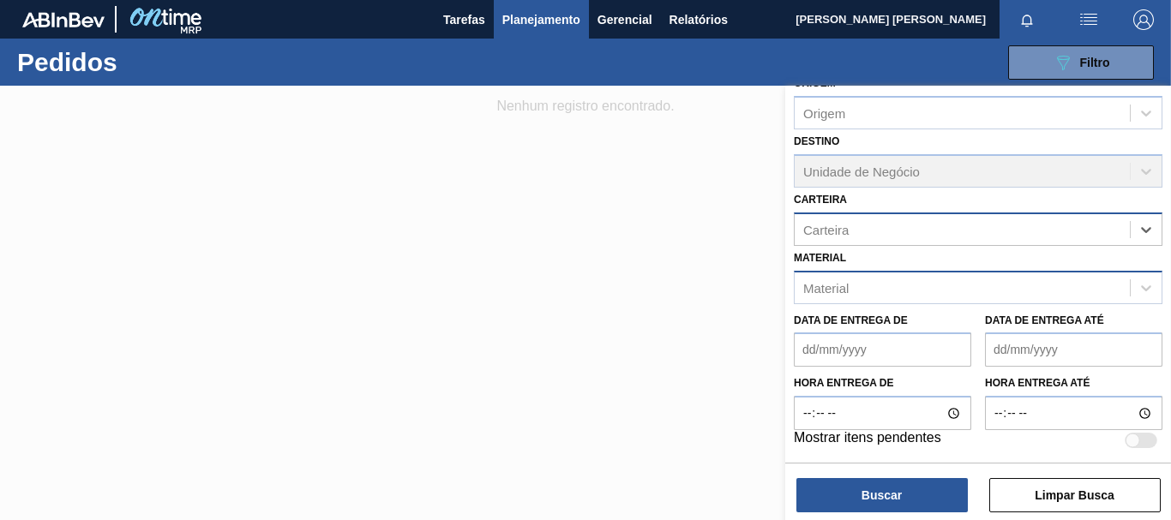
click at [937, 297] on div "Material" at bounding box center [962, 287] width 335 height 25
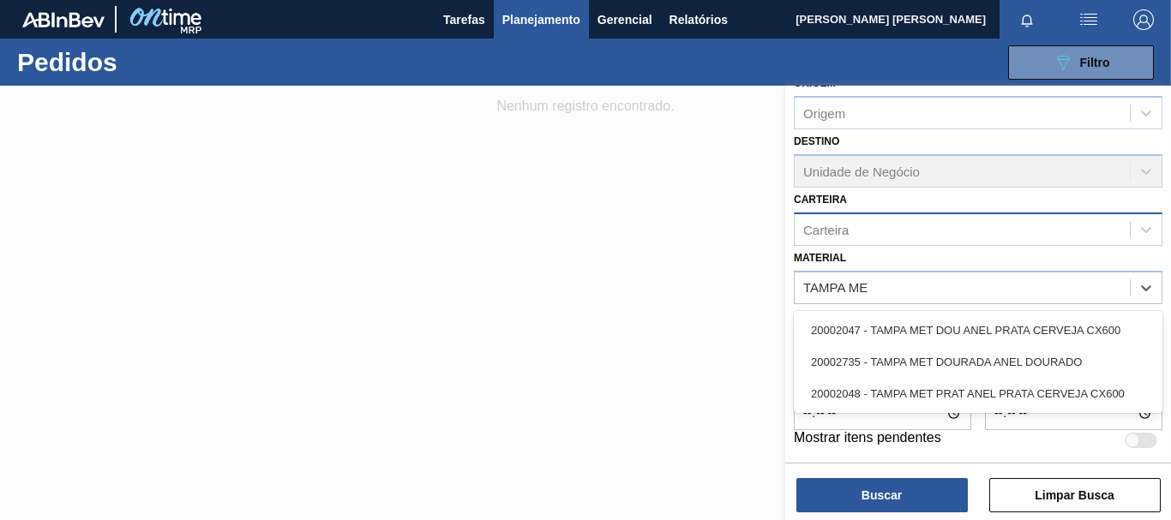
type input "TAMPA MET"
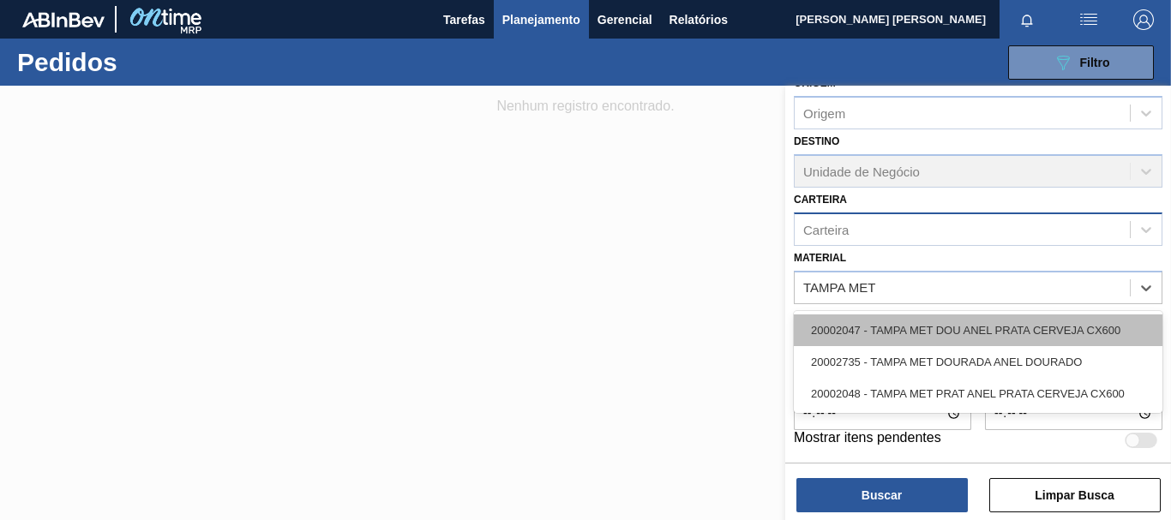
click at [1068, 320] on div "20002047 - TAMPA MET DOU ANEL PRATA CERVEJA CX600" at bounding box center [978, 331] width 369 height 32
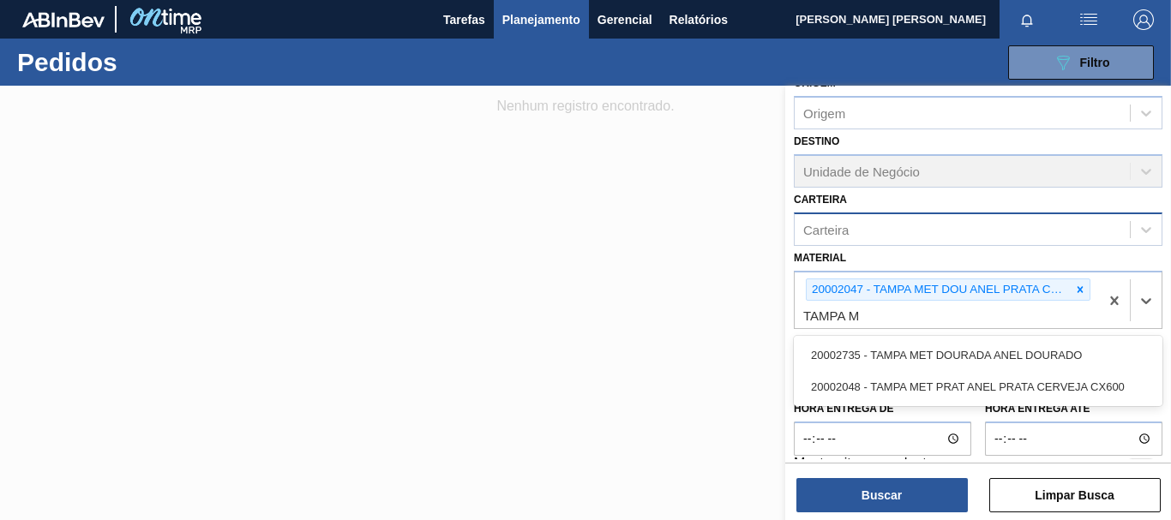
type input "TAMPA ME"
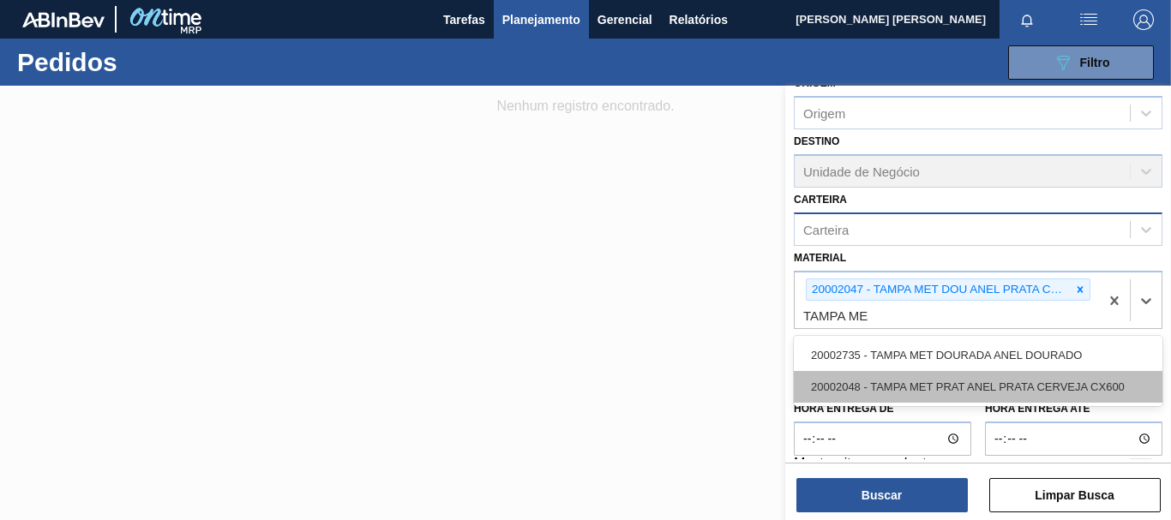
click at [906, 384] on div "20002048 - TAMPA MET PRAT ANEL PRATA CERVEJA CX600" at bounding box center [978, 387] width 369 height 32
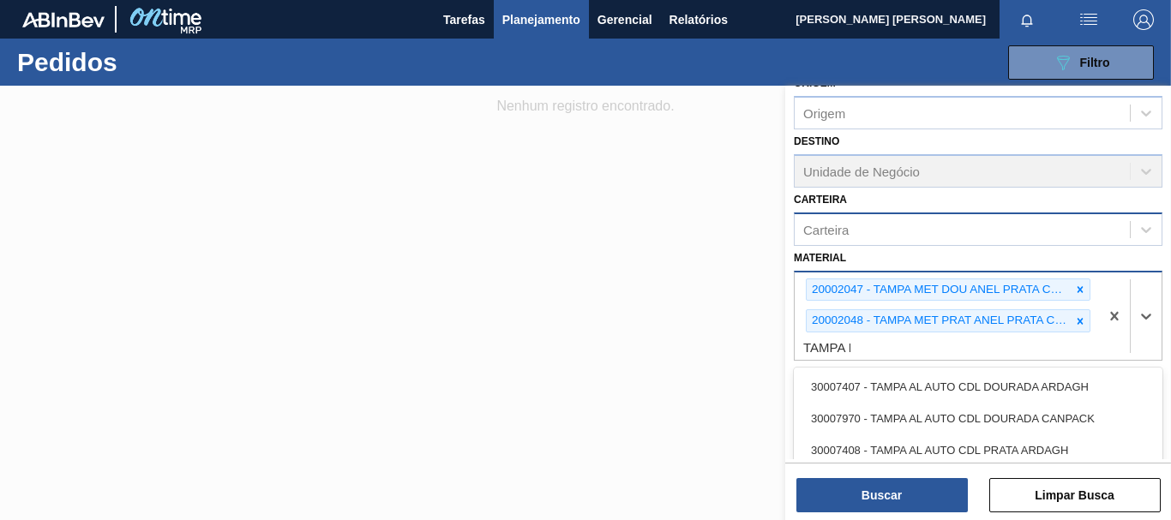
type input "TAMPA ME"
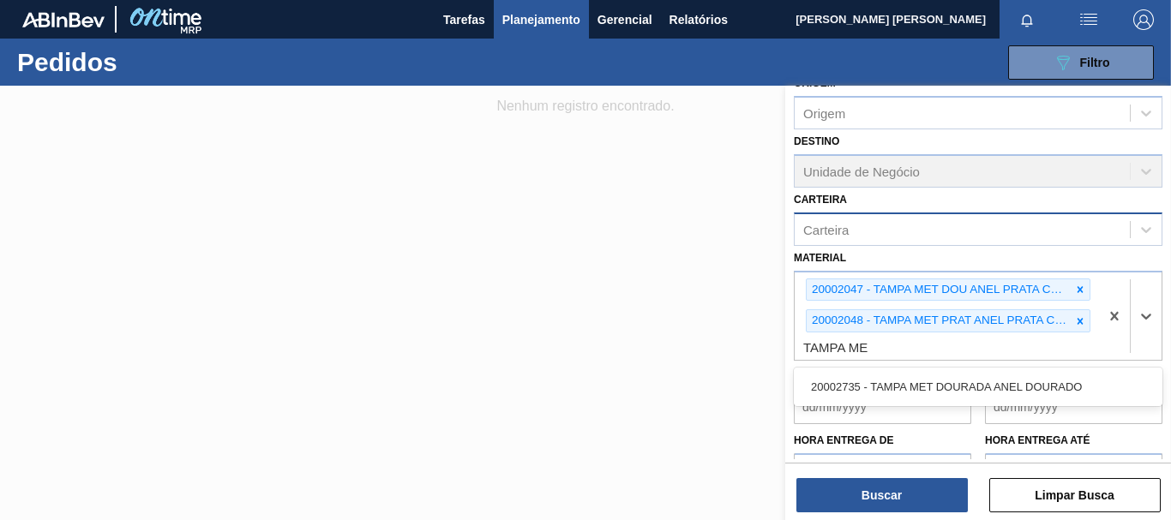
drag, startPoint x: 950, startPoint y: 385, endPoint x: 934, endPoint y: 411, distance: 30.7
click at [950, 385] on div "20002735 - TAMPA MET DOURADA ANEL DOURADO" at bounding box center [978, 387] width 369 height 32
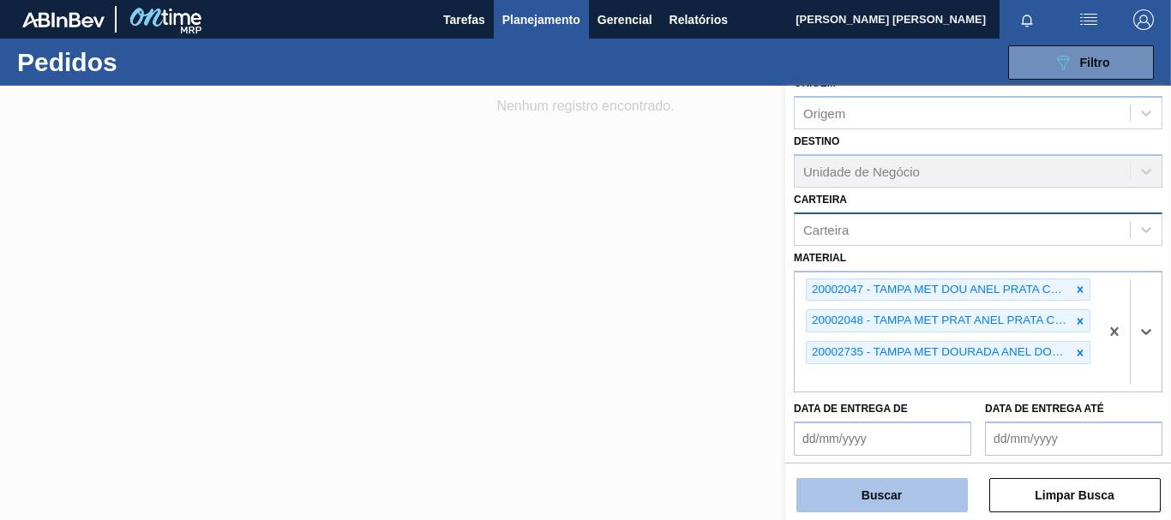
click at [868, 495] on button "Buscar" at bounding box center [881, 495] width 171 height 34
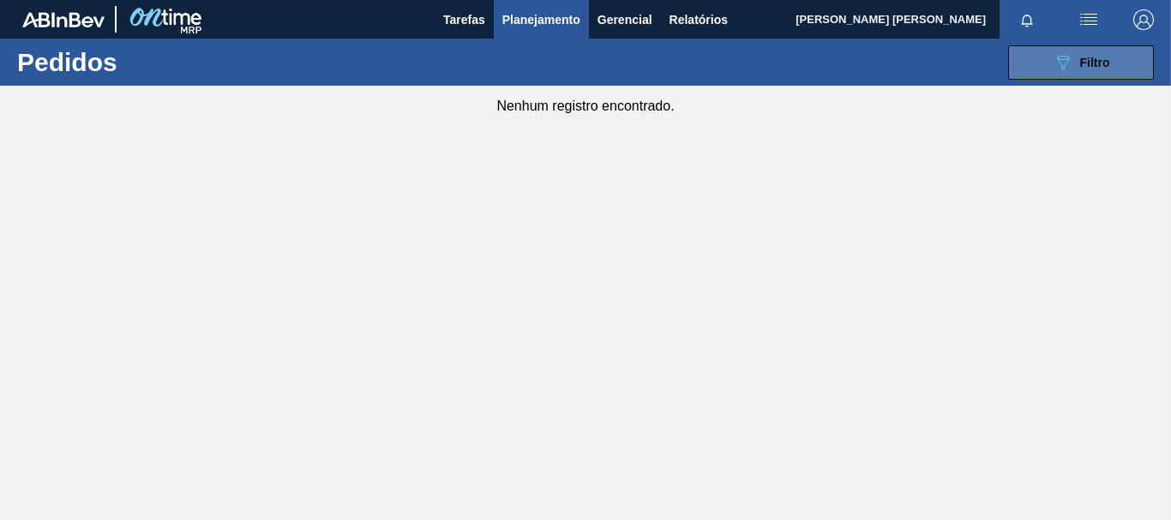
click at [1042, 73] on button "089F7B8B-B2A5-4AFE-B5C0-19BA573D28AC Filtro" at bounding box center [1081, 62] width 146 height 34
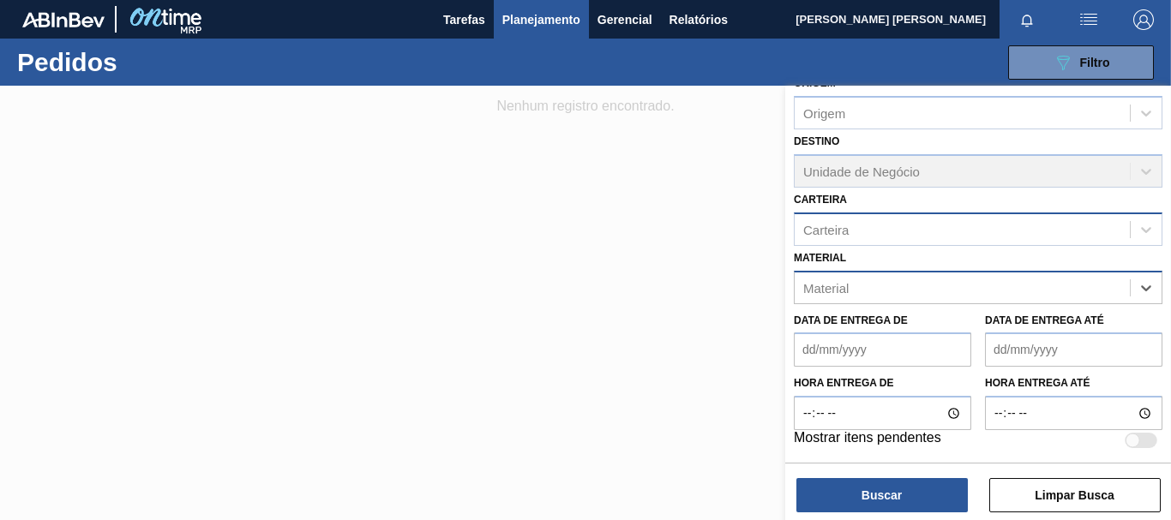
paste input "30034180"
type input "30034180"
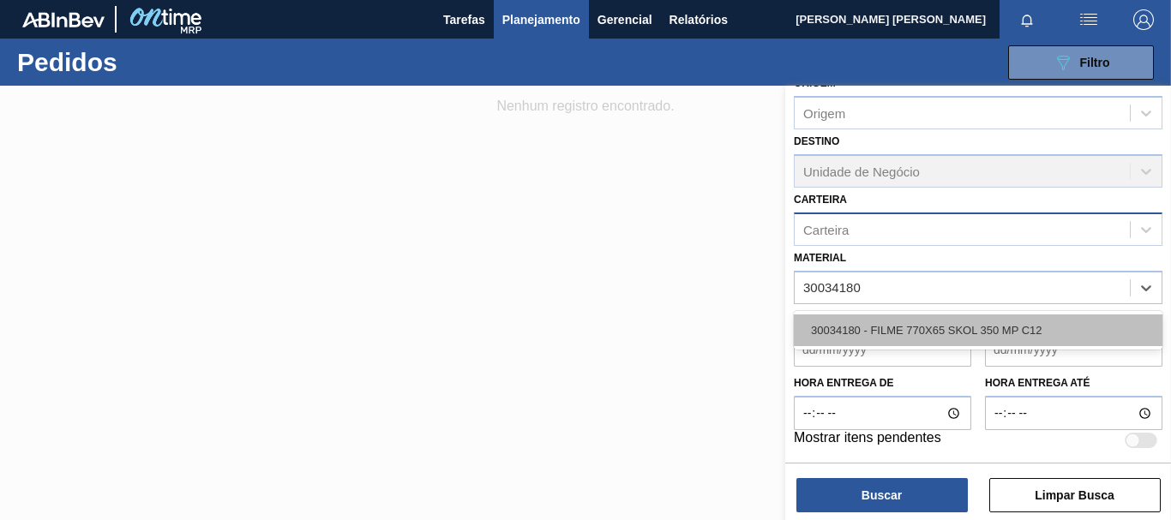
click at [878, 326] on div "30034180 - FILME 770X65 SKOL 350 MP C12" at bounding box center [978, 331] width 369 height 32
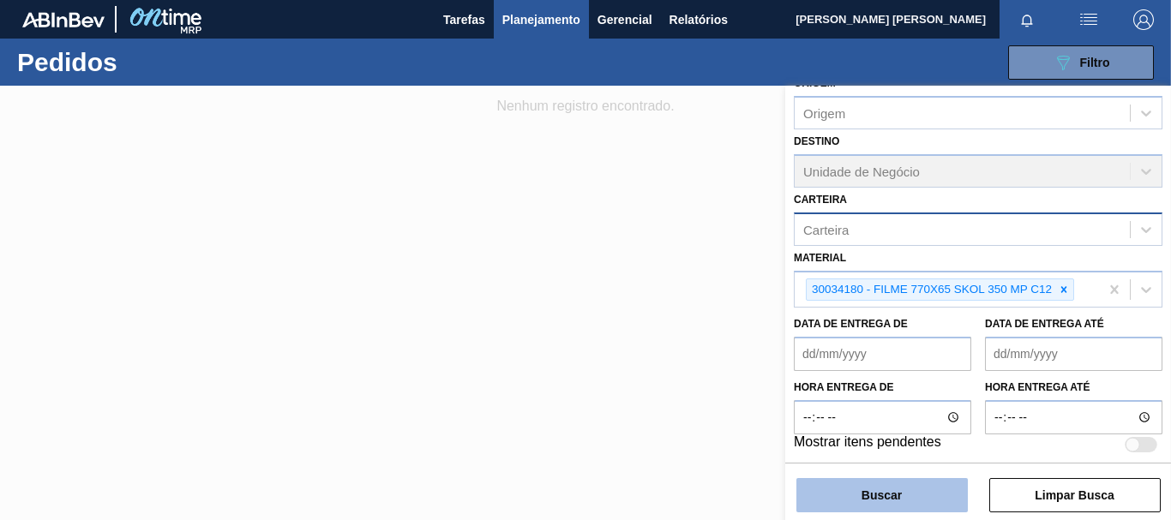
click at [856, 494] on button "Buscar" at bounding box center [881, 495] width 171 height 34
